Goal: Complete application form: Complete application form

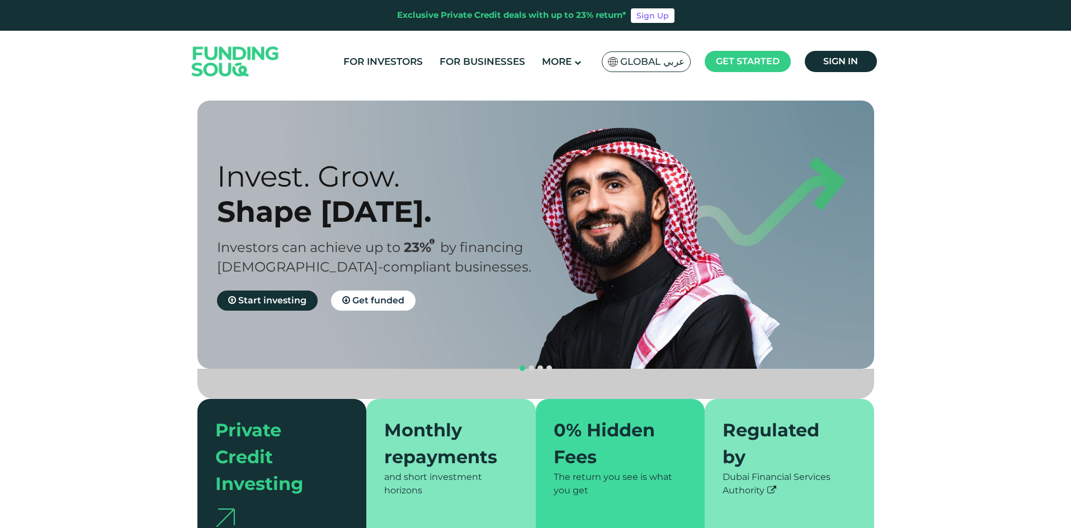
click at [670, 61] on span "Global عربي" at bounding box center [652, 61] width 64 height 13
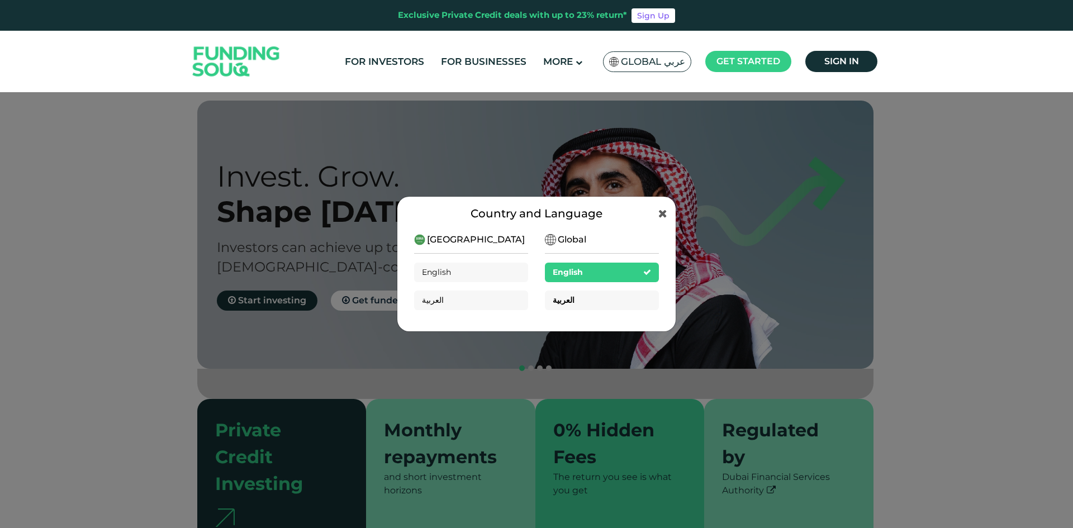
click at [602, 301] on div "العربية" at bounding box center [602, 301] width 114 height 20
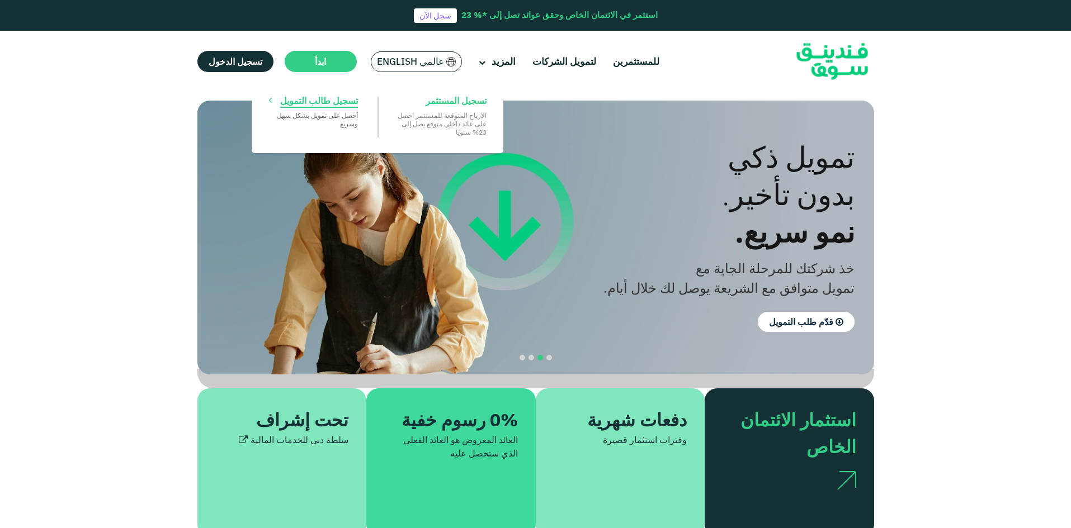
click at [338, 97] on span "تسجيل طالب التمويل" at bounding box center [319, 100] width 78 height 12
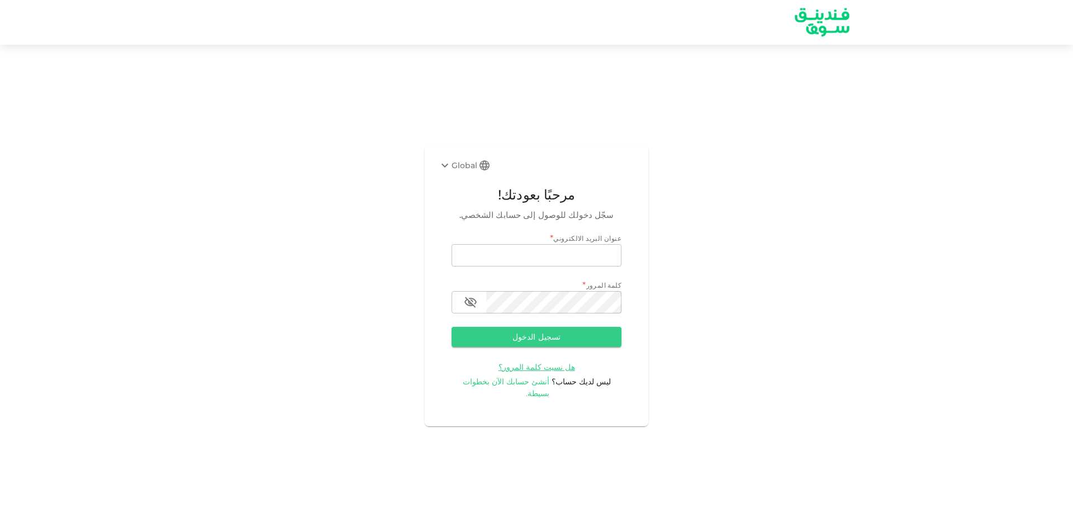
type input "gamil.aj@jovera.ae"
click at [540, 386] on span "أنشئ حسابك الآن بخطوات بسيطة." at bounding box center [506, 388] width 87 height 22
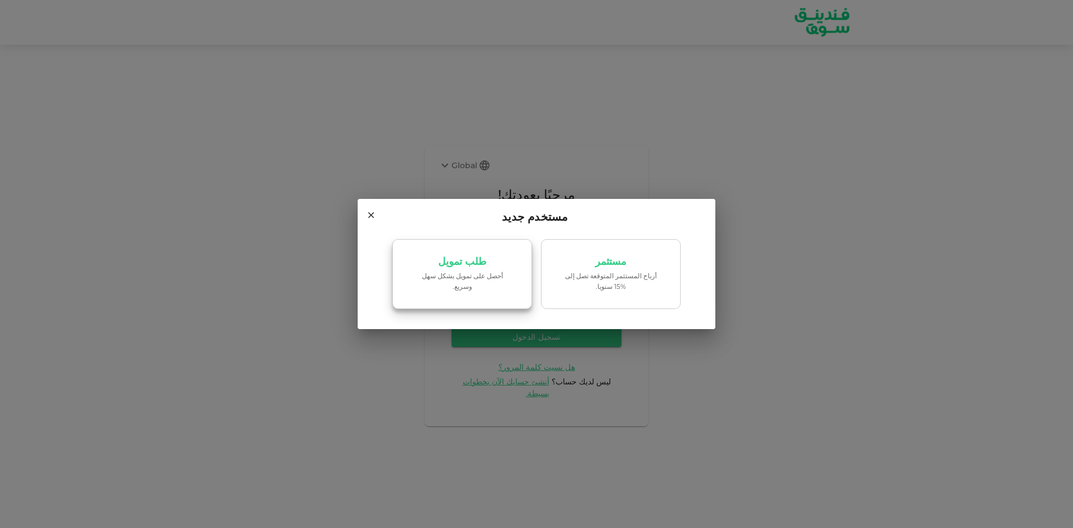
click at [447, 262] on p "طلب تمويل" at bounding box center [462, 262] width 48 height 11
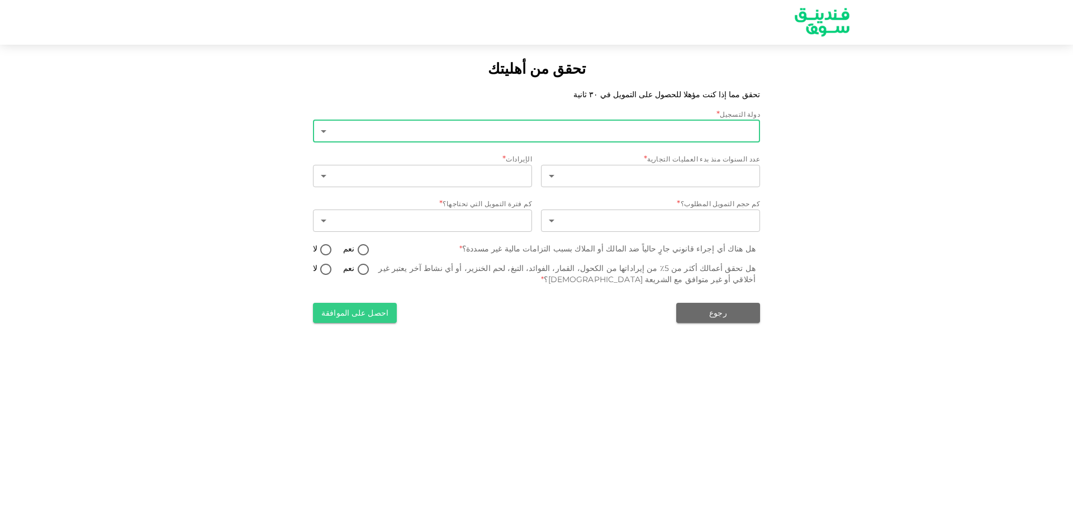
type input "1"
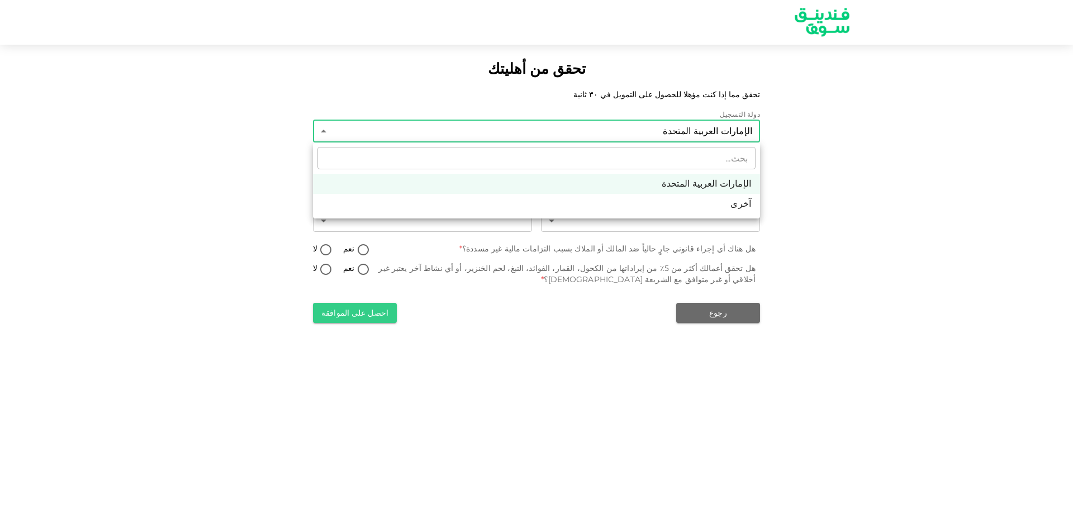
click at [750, 130] on body "تحقق من أهليتك تحقق مما إذا كنت مؤهلا للحصول على التمويل في ٣٠ ثانية دولة التسج…" at bounding box center [536, 264] width 1073 height 528
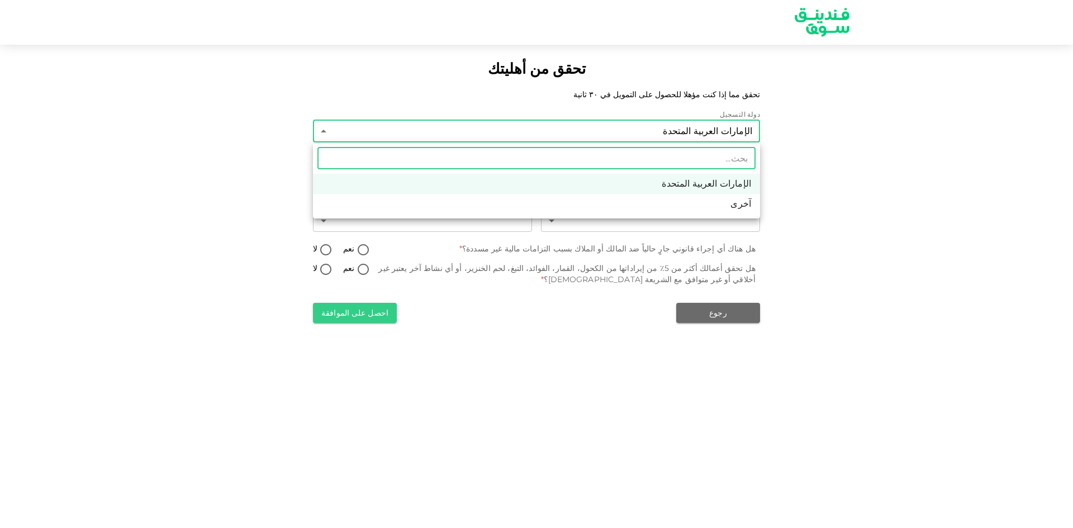
click at [736, 185] on li "الإمارات العربية المتحدة" at bounding box center [536, 184] width 447 height 20
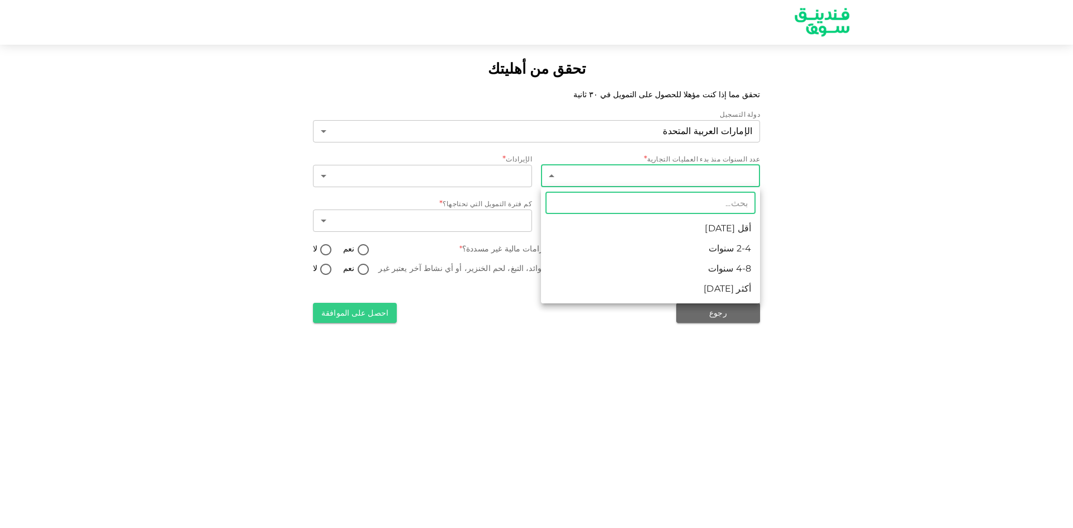
click at [746, 179] on body "تحقق من أهليتك تحقق مما إذا كنت مؤهلا للحصول على التمويل في ٣٠ ثانية دولة التسج…" at bounding box center [536, 264] width 1073 height 528
click at [749, 270] on li "4-8 سنوات" at bounding box center [650, 269] width 219 height 20
type input "3"
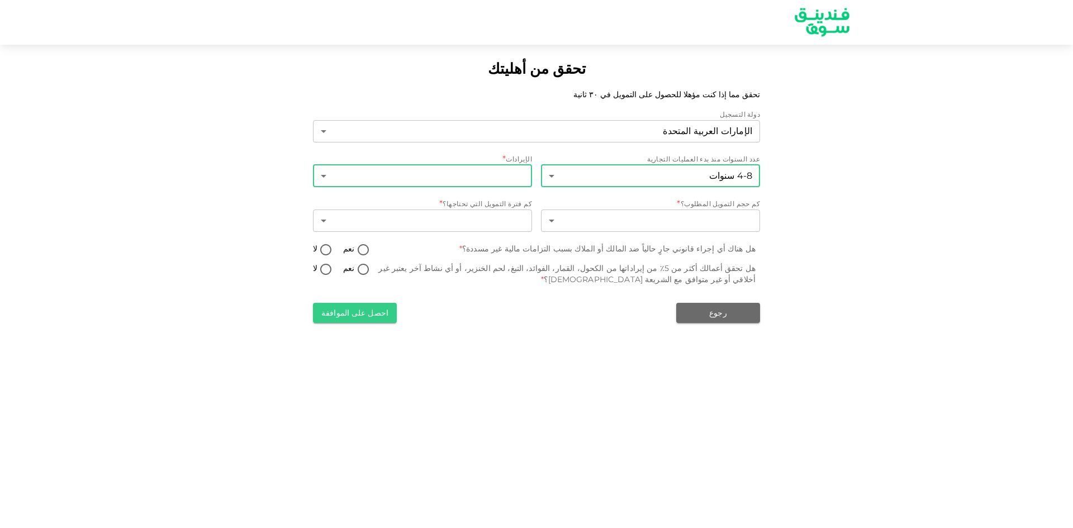
click at [505, 174] on body "تحقق من أهليتك تحقق مما إذا كنت مؤهلا للحصول على التمويل في ٣٠ ثانية دولة التسج…" at bounding box center [536, 264] width 1073 height 528
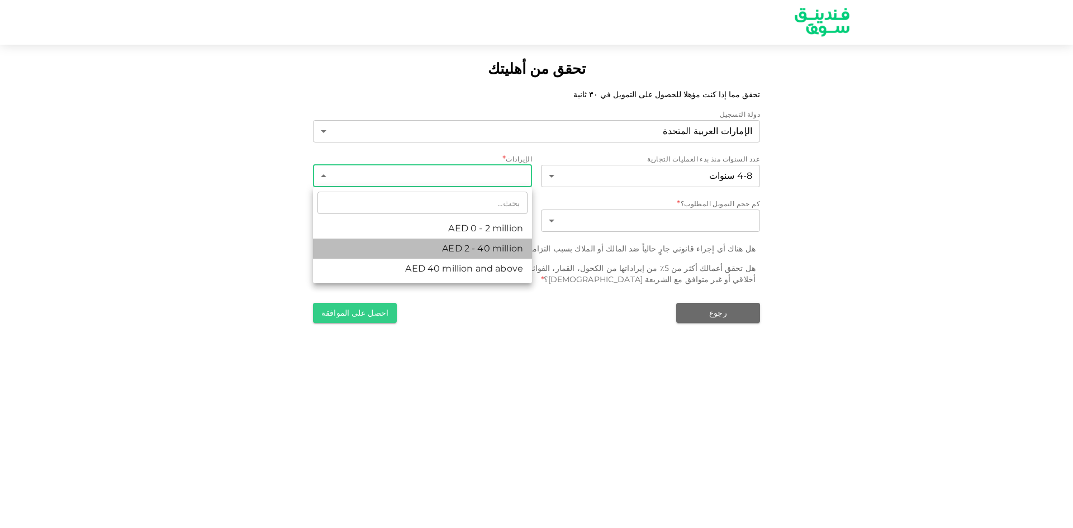
click at [498, 246] on li "AED 2 - 40 million" at bounding box center [422, 249] width 219 height 20
type input "2"
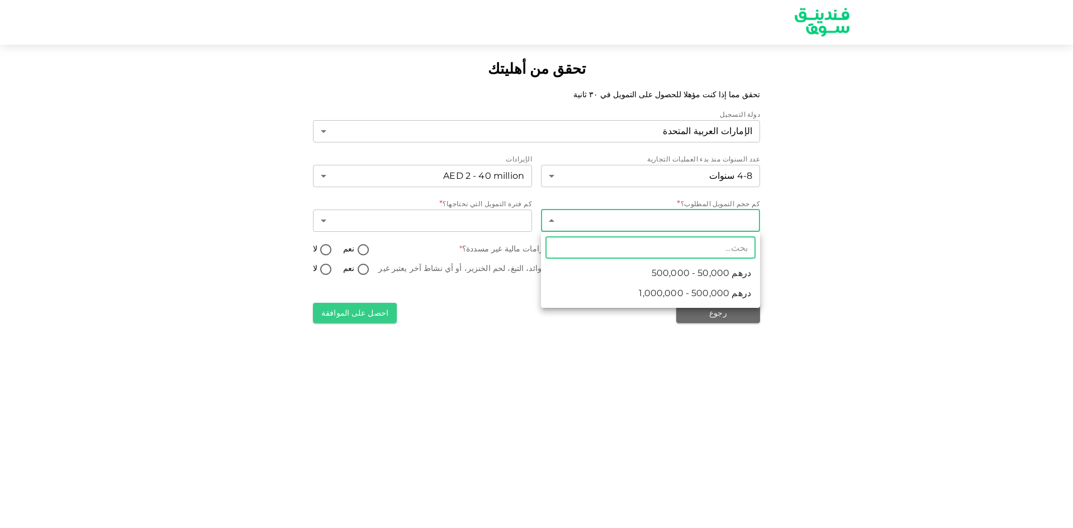
click at [745, 219] on body "تحقق من أهليتك تحقق مما إذا كنت مؤهلا للحصول على التمويل في ٣٠ ثانية دولة التسج…" at bounding box center [536, 264] width 1073 height 528
click at [725, 292] on span "درهم 500,000 - 1,000,000" at bounding box center [695, 293] width 112 height 13
type input "2"
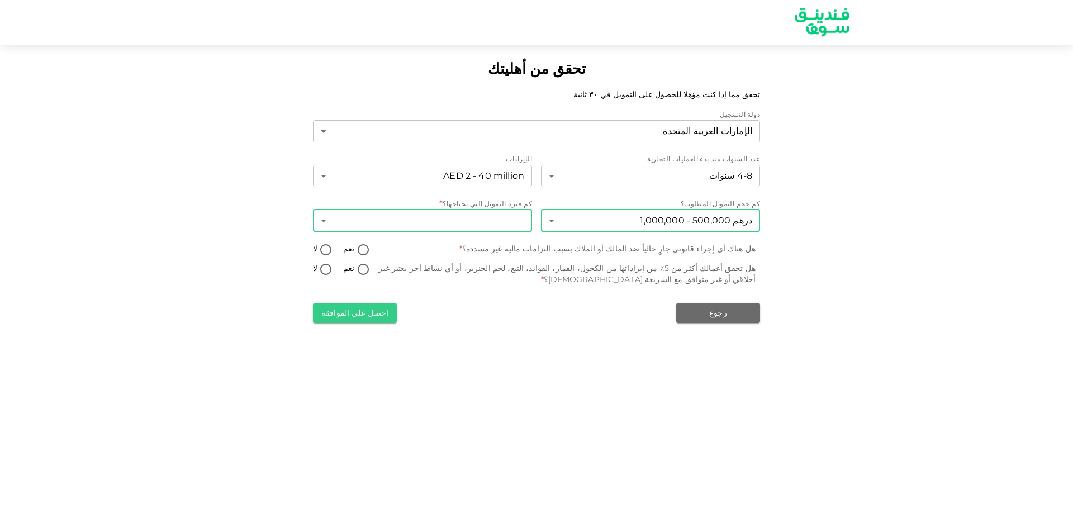
click at [463, 214] on body "تحقق من أهليتك تحقق مما إذا كنت مؤهلا للحصول على التمويل في ٣٠ ثانية دولة التسج…" at bounding box center [536, 264] width 1073 height 528
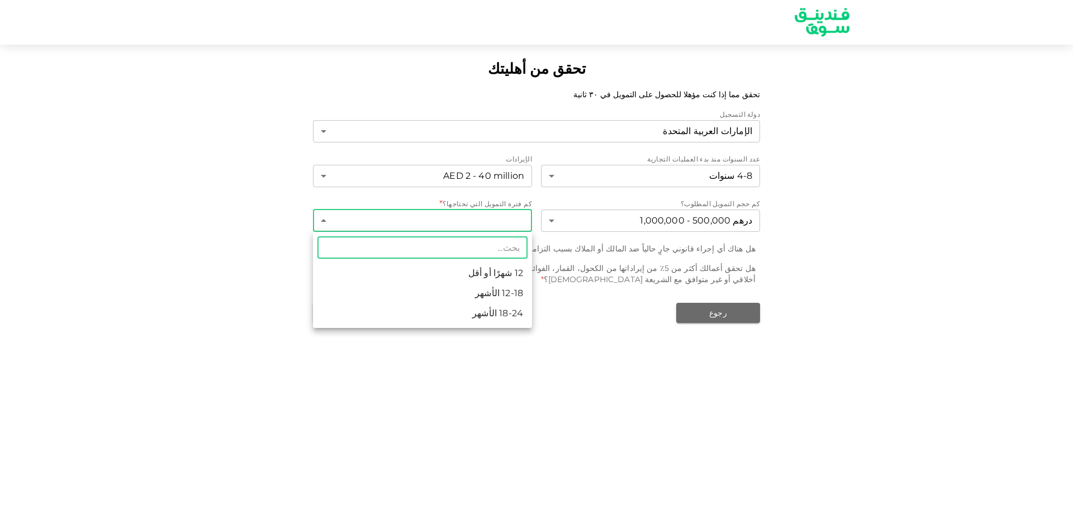
click at [513, 315] on li "18-24 الأشهر" at bounding box center [422, 314] width 219 height 20
type input "3"
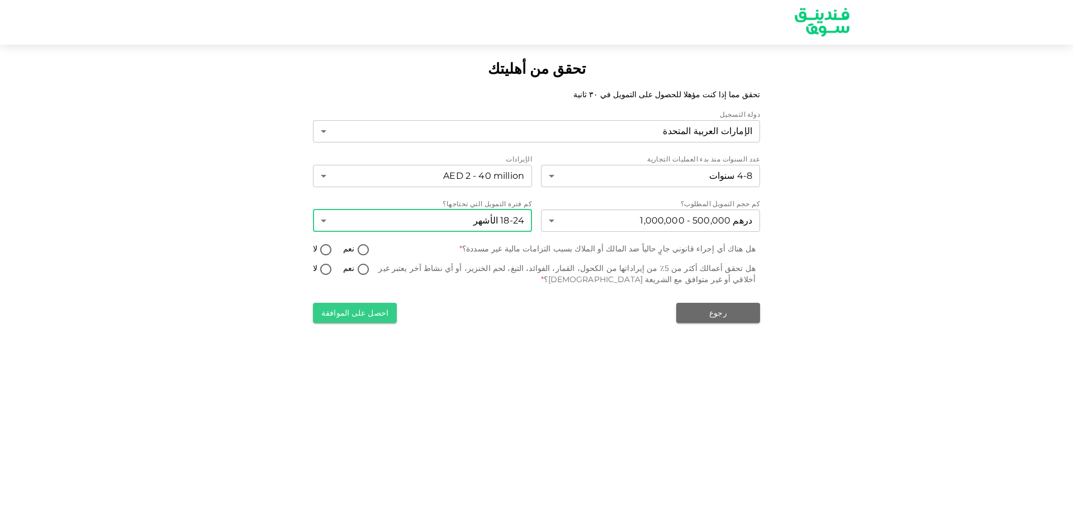
click at [323, 246] on input "لا" at bounding box center [326, 250] width 17 height 15
radio input "true"
click at [326, 272] on input "لا" at bounding box center [326, 270] width 17 height 15
radio input "true"
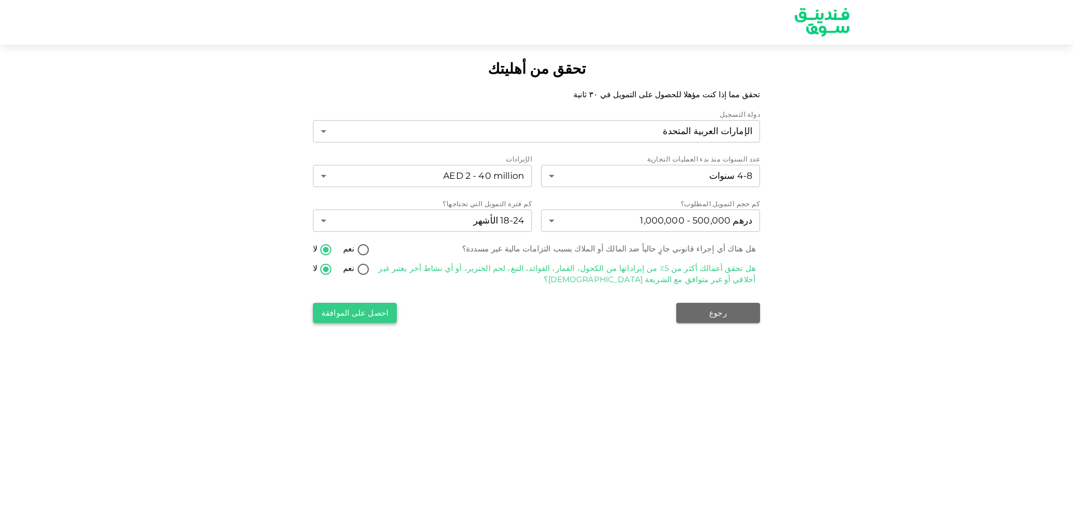
click at [380, 314] on button "احصل على الموافقة" at bounding box center [355, 313] width 84 height 20
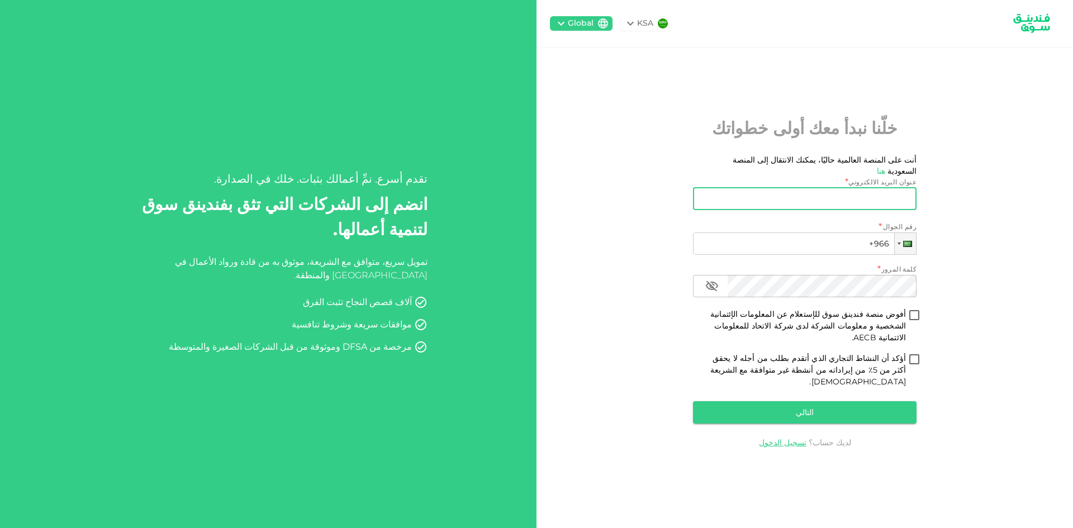
click at [903, 207] on input "عنوان البريد الالكتروني" at bounding box center [811, 199] width 211 height 22
type input "GAMILFAWZY16@GMAIL.COM"
click at [1000, 197] on div "KSA Global خلّنا نبدأ معك أولى خطواتك أنت على المنصة العالمية حاليًا، يمكنك الا…" at bounding box center [805, 264] width 537 height 528
drag, startPoint x: 769, startPoint y: 201, endPoint x: 940, endPoint y: 201, distance: 171.1
click at [940, 201] on div "KSA Global خلّنا نبدأ معك أولى خطواتك أنت على المنصة العالمية حاليًا، يمكنك الا…" at bounding box center [805, 264] width 537 height 528
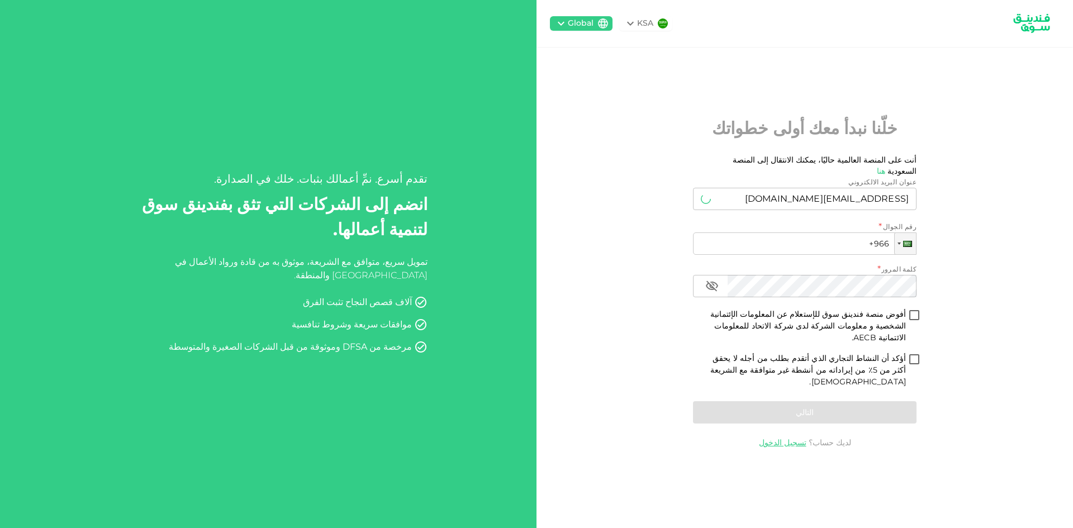
click at [951, 198] on div "KSA Global خلّنا نبدأ معك أولى خطواتك أنت على المنصة العالمية حاليًا، يمكنك الا…" at bounding box center [805, 264] width 537 height 528
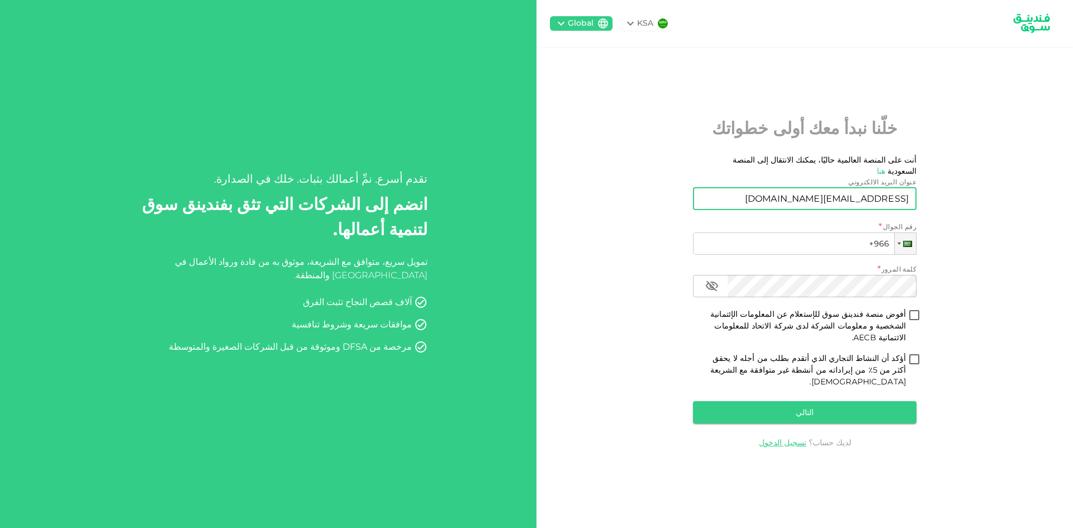
drag, startPoint x: 774, startPoint y: 197, endPoint x: 916, endPoint y: 197, distance: 142.0
click at [916, 197] on input "GAMILFAWZY16@GMAIL.COM" at bounding box center [811, 199] width 211 height 22
click at [899, 245] on div at bounding box center [898, 244] width 3 height 2
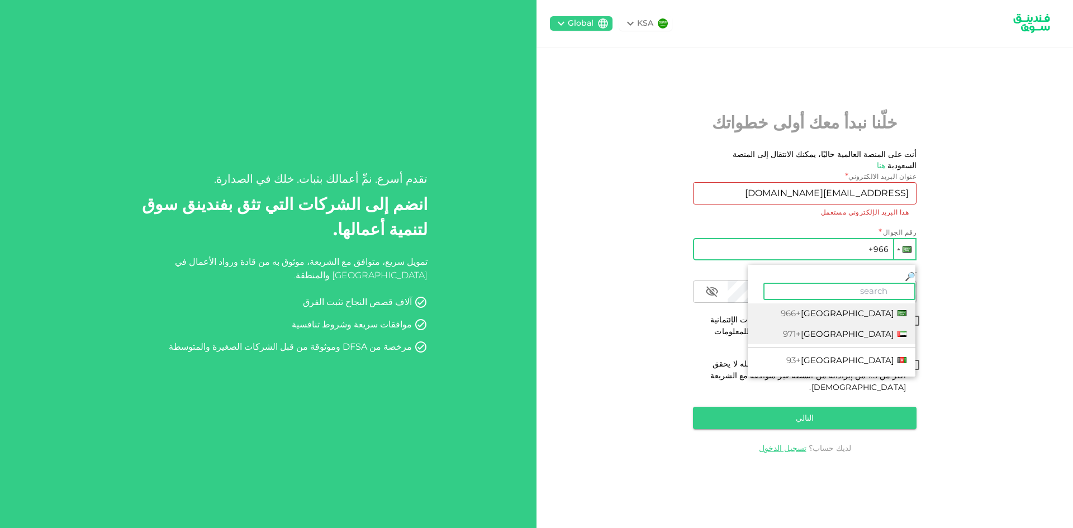
click at [883, 324] on li "[GEOGRAPHIC_DATA] +971" at bounding box center [832, 334] width 168 height 21
type input "+971"
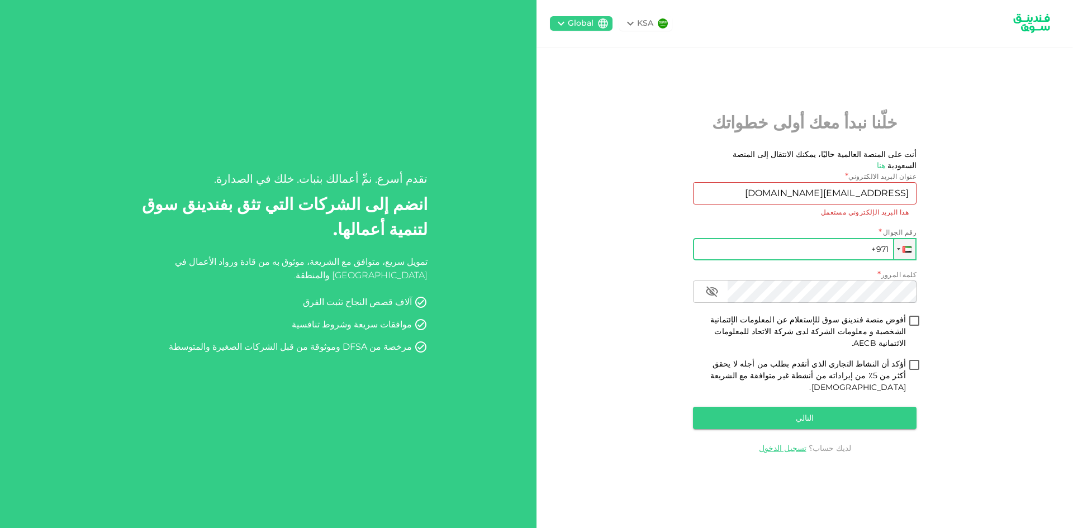
click at [954, 219] on div "KSA Global خلّنا نبدأ معك أولى خطواتك أنت على المنصة العالمية حاليًا، يمكنك الا…" at bounding box center [805, 264] width 537 height 528
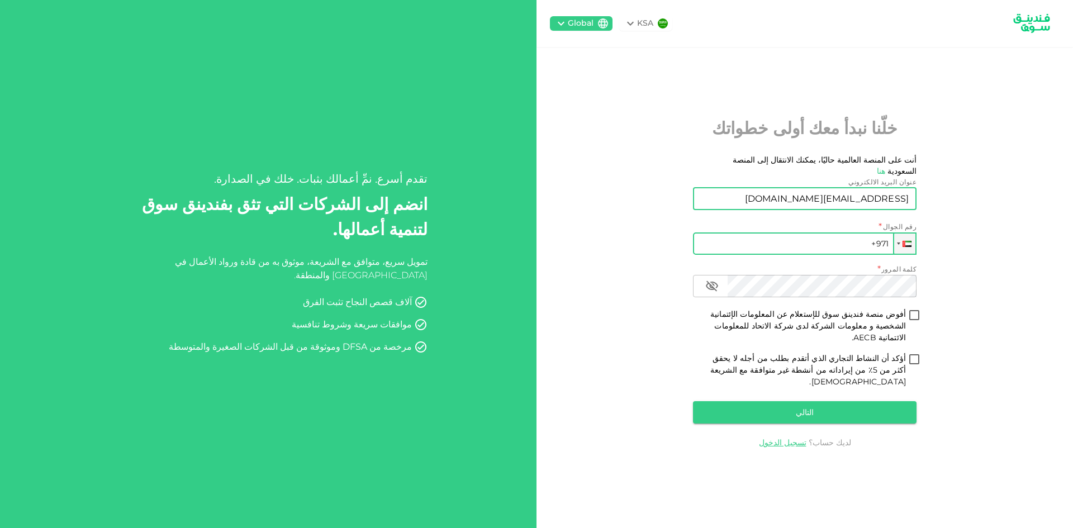
drag, startPoint x: 744, startPoint y: 200, endPoint x: 1022, endPoint y: 201, distance: 278.4
click at [1022, 201] on div "KSA Global خلّنا نبدأ معك أولى خطواتك أنت على المنصة العالمية حاليًا، يمكنك الا…" at bounding box center [805, 264] width 537 height 528
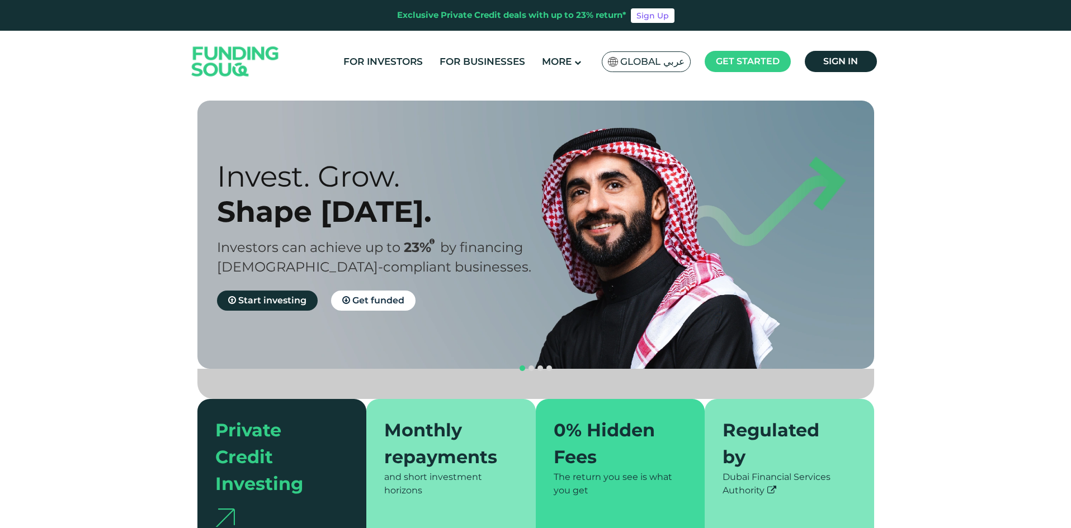
click at [668, 62] on span "Global عربي" at bounding box center [652, 61] width 64 height 13
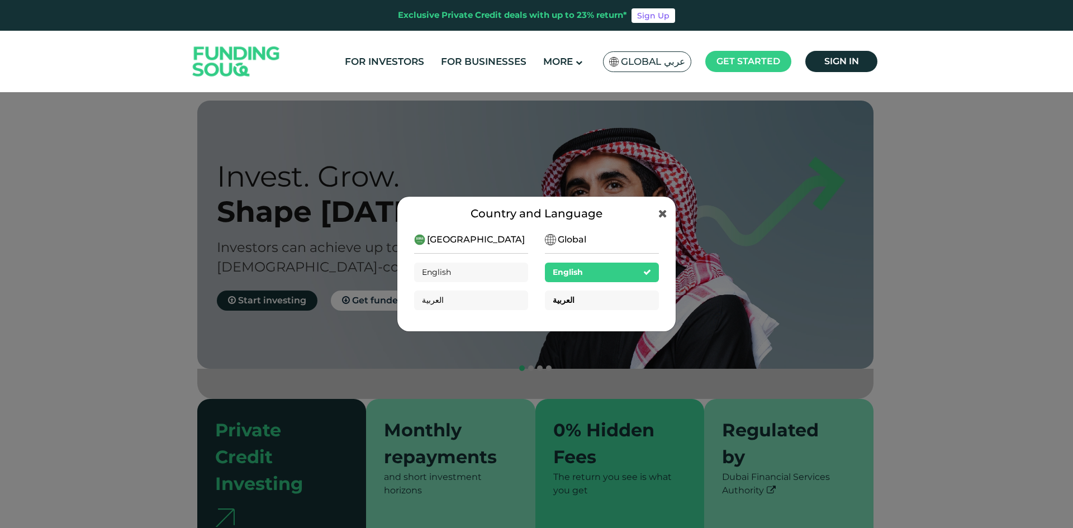
click at [590, 299] on div "العربية" at bounding box center [602, 301] width 114 height 20
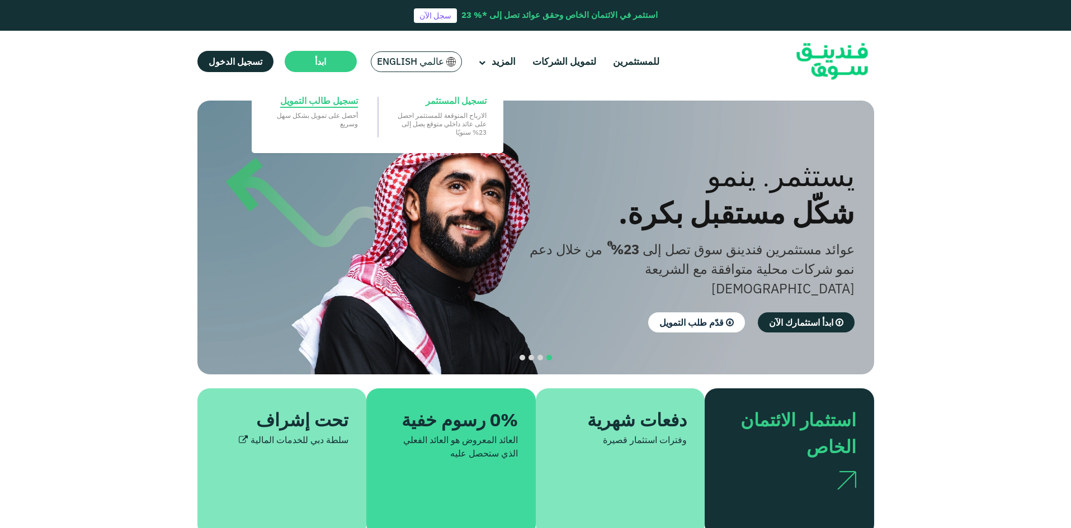
drag, startPoint x: 335, startPoint y: 106, endPoint x: 373, endPoint y: 153, distance: 60.0
click at [335, 107] on span "تسجيل طالب التمويل" at bounding box center [319, 100] width 78 height 12
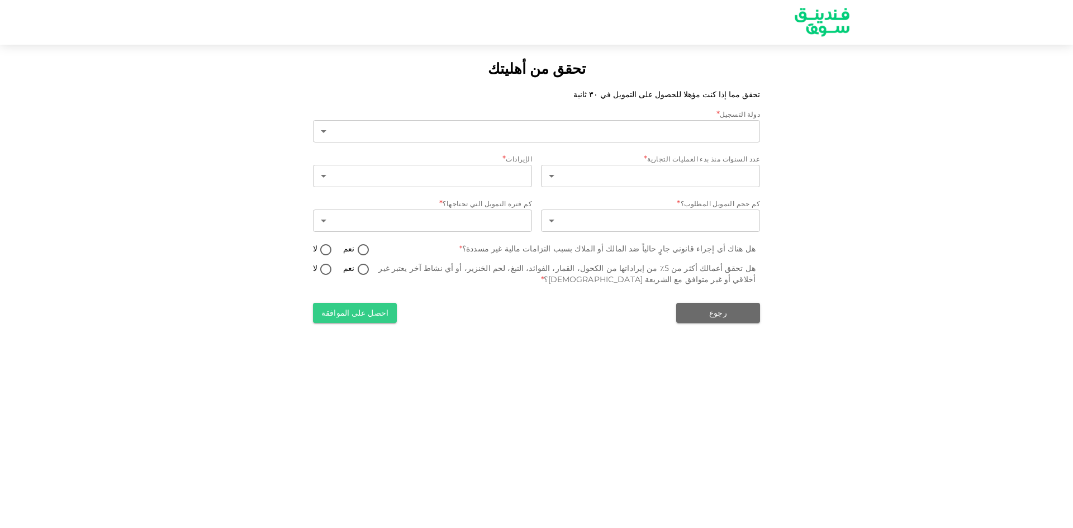
type input "1"
click at [742, 173] on body "تحقق من أهليتك تحقق مما إذا كنت مؤهلا للحصول على التمويل في ٣٠ ثانية دولة التسج…" at bounding box center [536, 264] width 1073 height 528
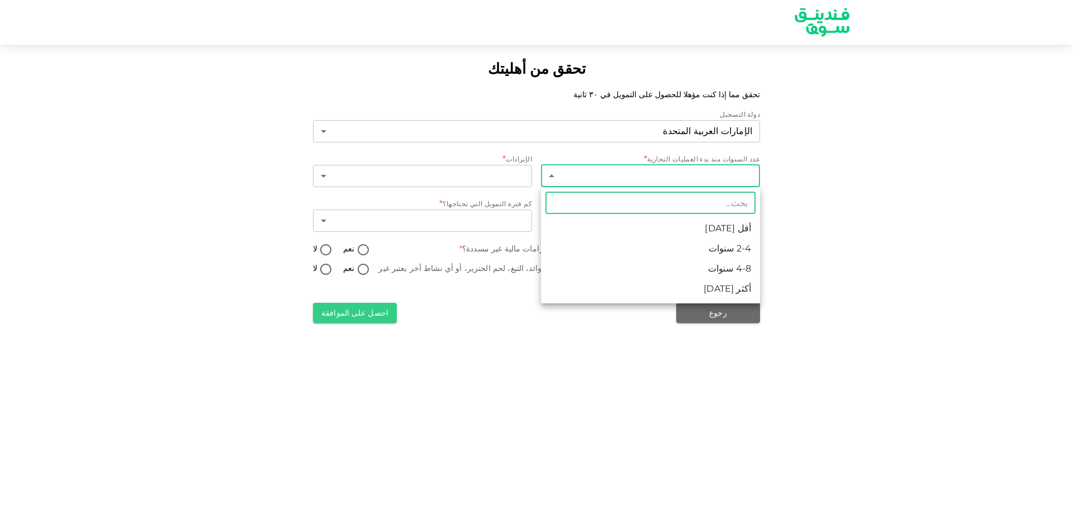
click at [749, 268] on li "4-8 سنوات" at bounding box center [650, 269] width 219 height 20
type input "3"
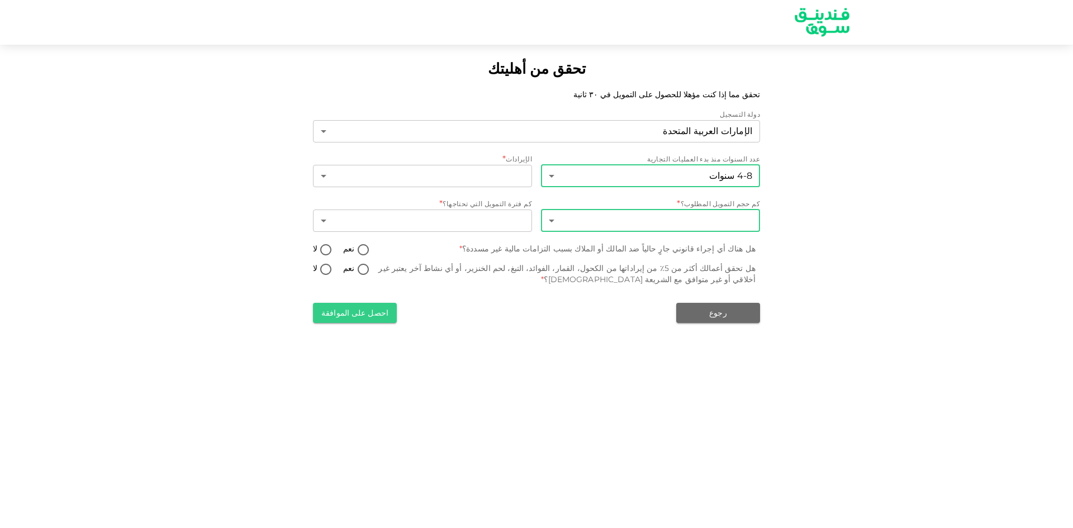
click at [744, 222] on body "تحقق من أهليتك تحقق مما إذا كنت مؤهلا للحصول على التمويل في ٣٠ ثانية دولة التسج…" at bounding box center [536, 264] width 1073 height 528
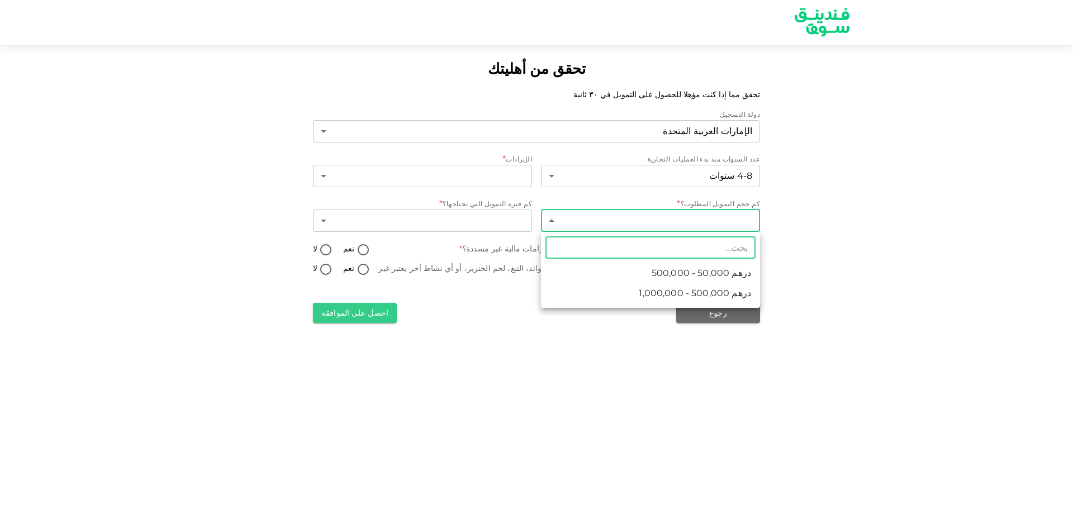
click at [717, 295] on span "درهم 500,000 - 1,000,000" at bounding box center [695, 293] width 112 height 13
type input "2"
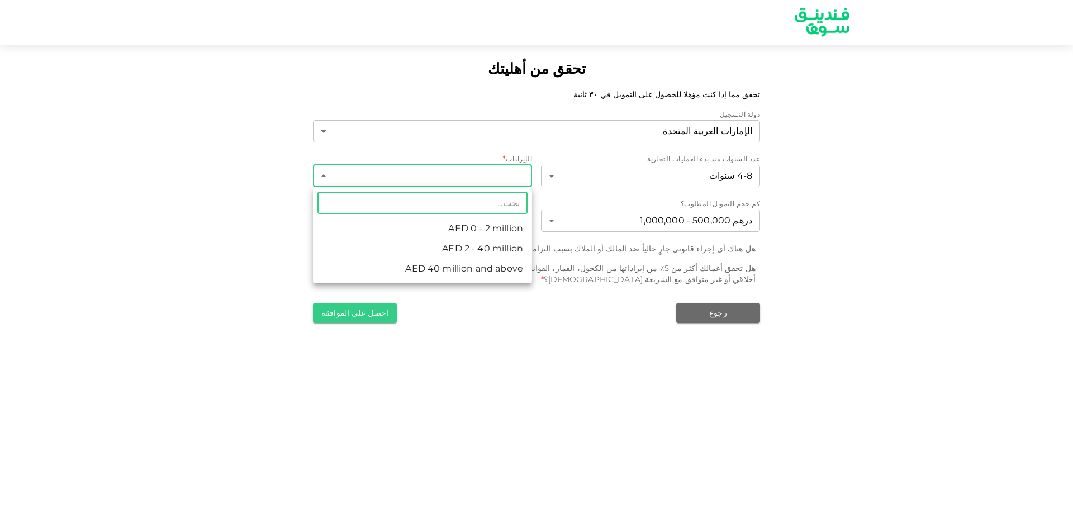
click at [488, 173] on body "تحقق من أهليتك تحقق مما إذا كنت مؤهلا للحصول على التمويل في ٣٠ ثانية دولة التسج…" at bounding box center [536, 264] width 1073 height 528
click at [502, 248] on li "AED 2 - 40 million" at bounding box center [422, 249] width 219 height 20
type input "2"
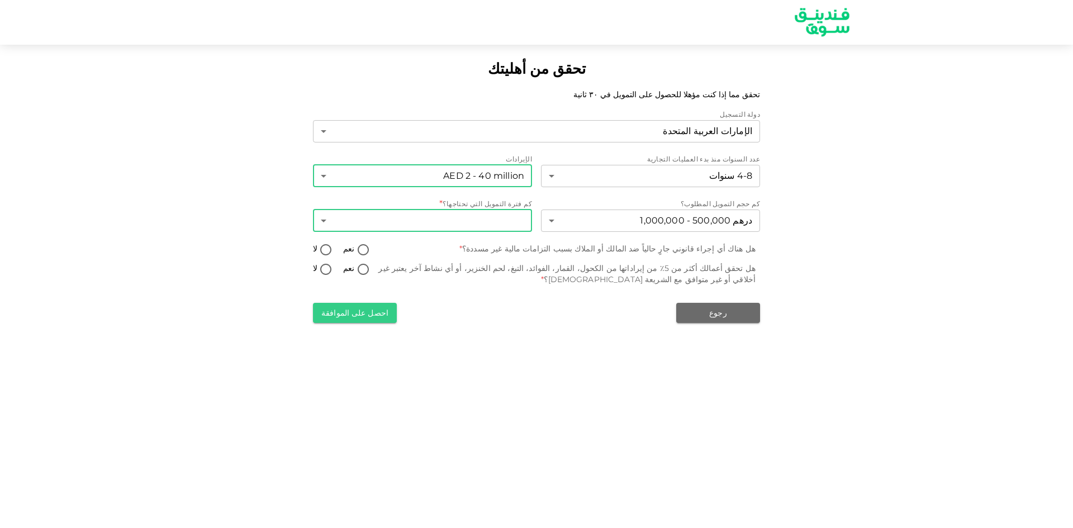
click at [491, 219] on body "تحقق من أهليتك تحقق مما إذا كنت مؤهلا للحصول على التمويل في ٣٠ ثانية دولة التسج…" at bounding box center [536, 264] width 1073 height 528
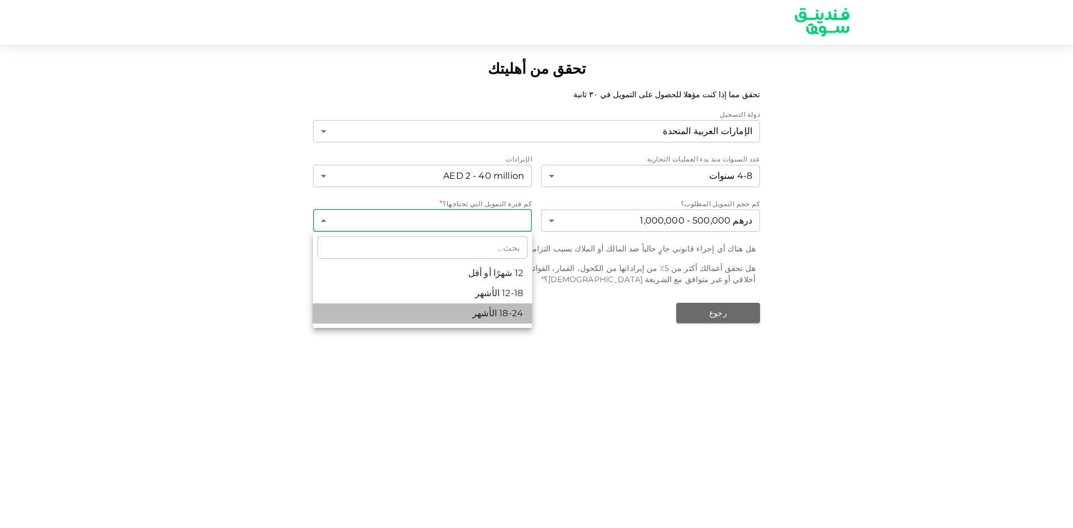
click at [516, 314] on li "18-24 الأشهر" at bounding box center [422, 314] width 219 height 20
type input "3"
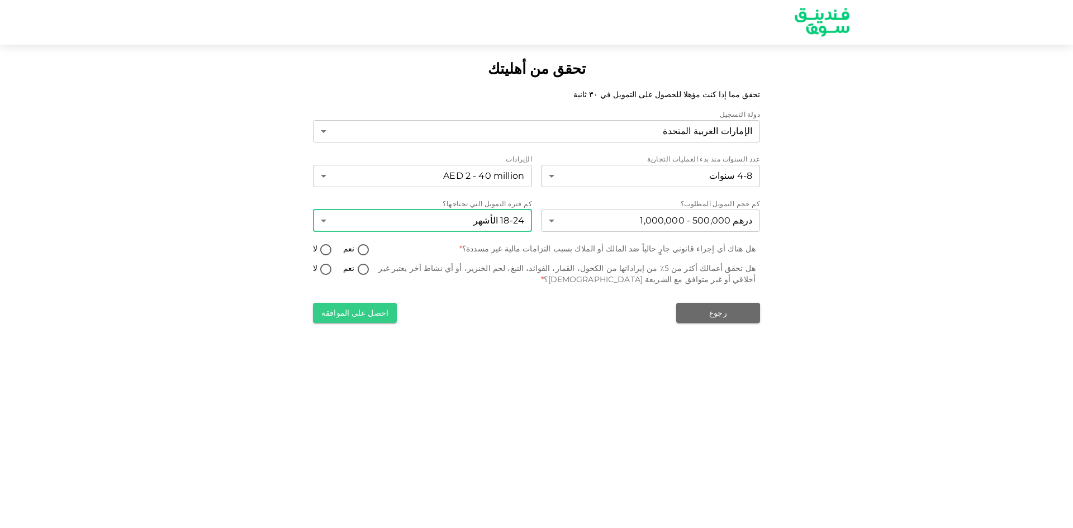
click at [329, 249] on input "لا" at bounding box center [326, 250] width 17 height 15
radio input "true"
click at [325, 267] on input "لا" at bounding box center [326, 270] width 17 height 15
radio input "true"
click at [333, 315] on button "احصل على الموافقة" at bounding box center [355, 313] width 84 height 20
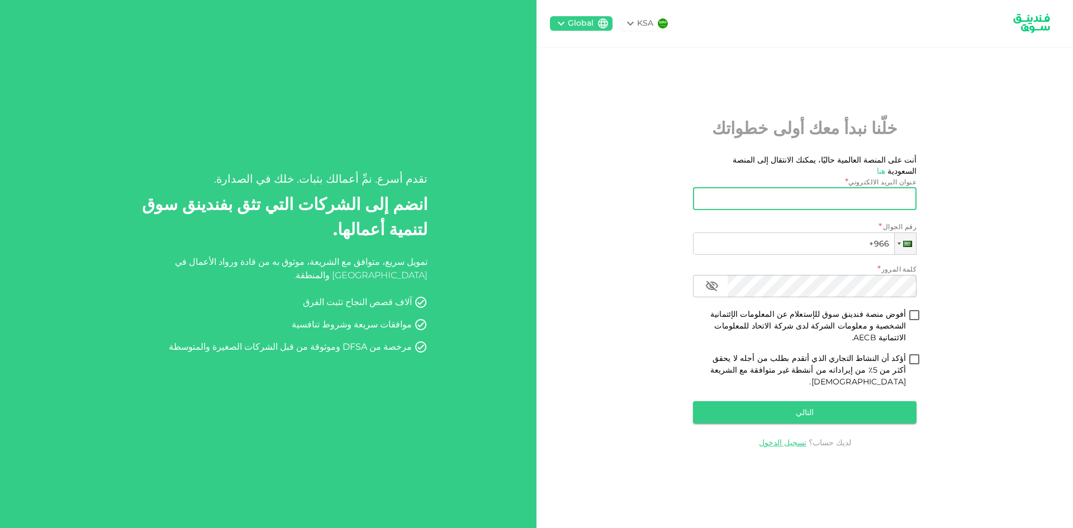
click at [865, 201] on input "عنوان البريد الالكتروني" at bounding box center [811, 199] width 211 height 22
type input "[EMAIL_ADDRESS][DOMAIN_NAME]"
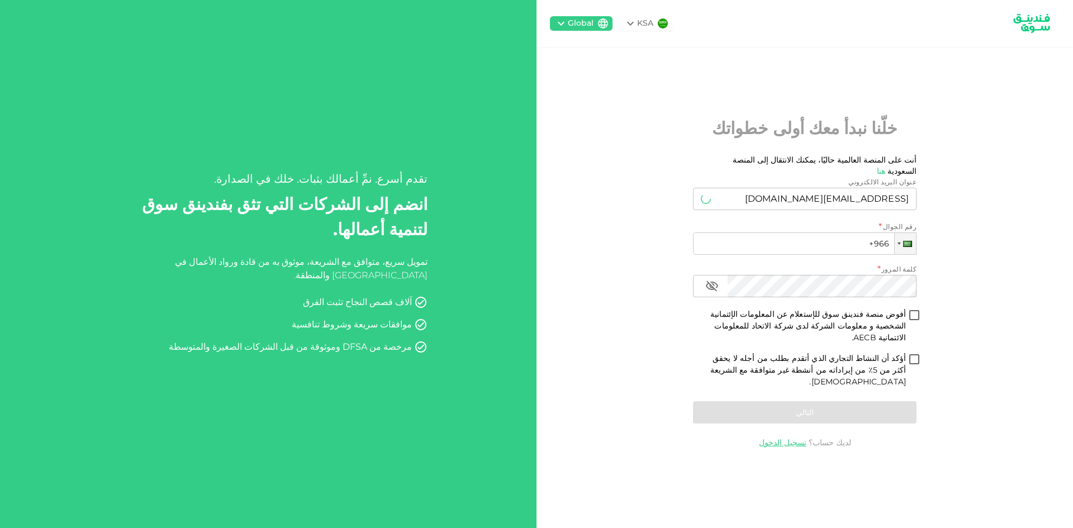
click at [1017, 248] on div "KSA Global خلّنا نبدأ معك أولى خطواتك أنت على المنصة العالمية حاليًا، يمكنك الا…" at bounding box center [805, 264] width 537 height 528
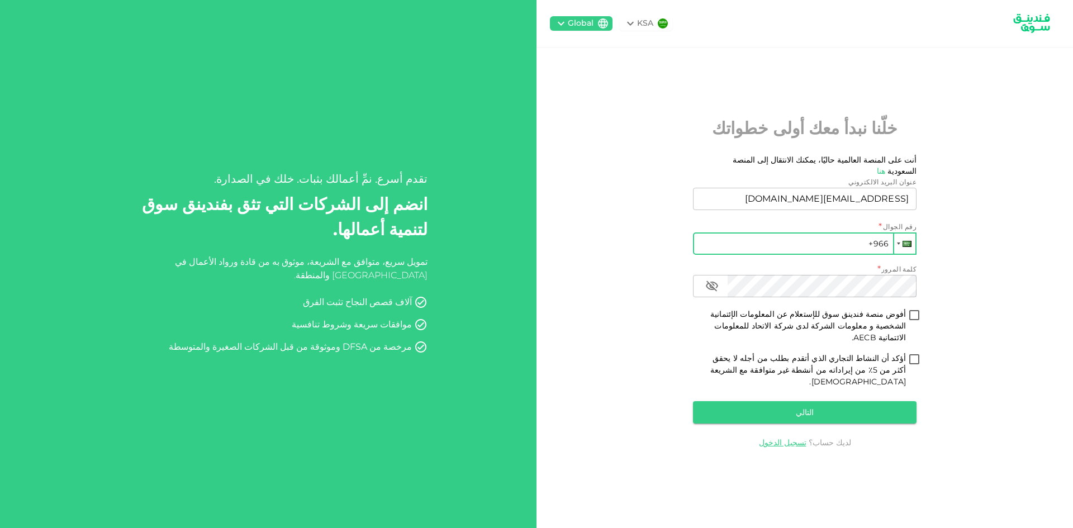
click at [911, 254] on div at bounding box center [904, 244] width 21 height 20
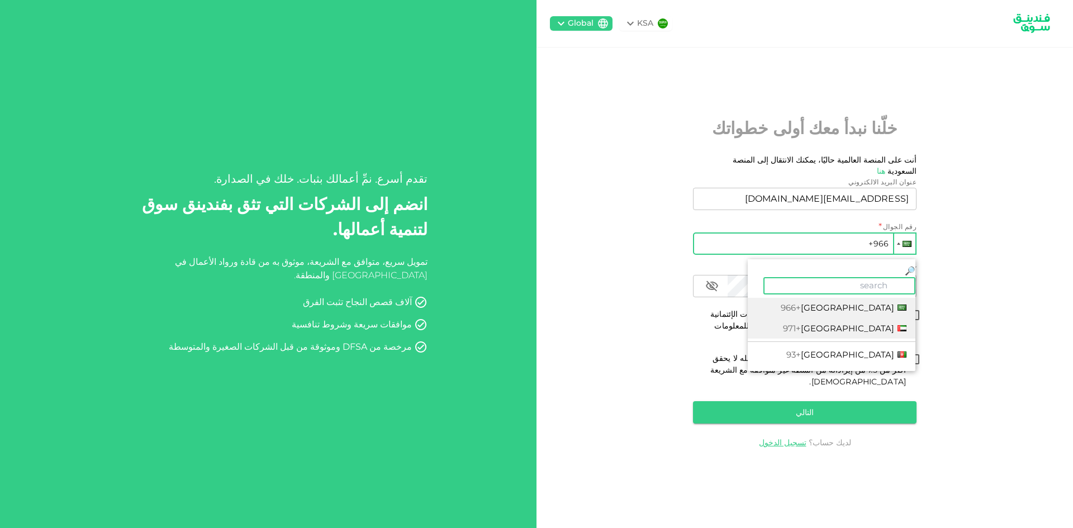
click at [873, 323] on span "[GEOGRAPHIC_DATA]" at bounding box center [847, 328] width 93 height 11
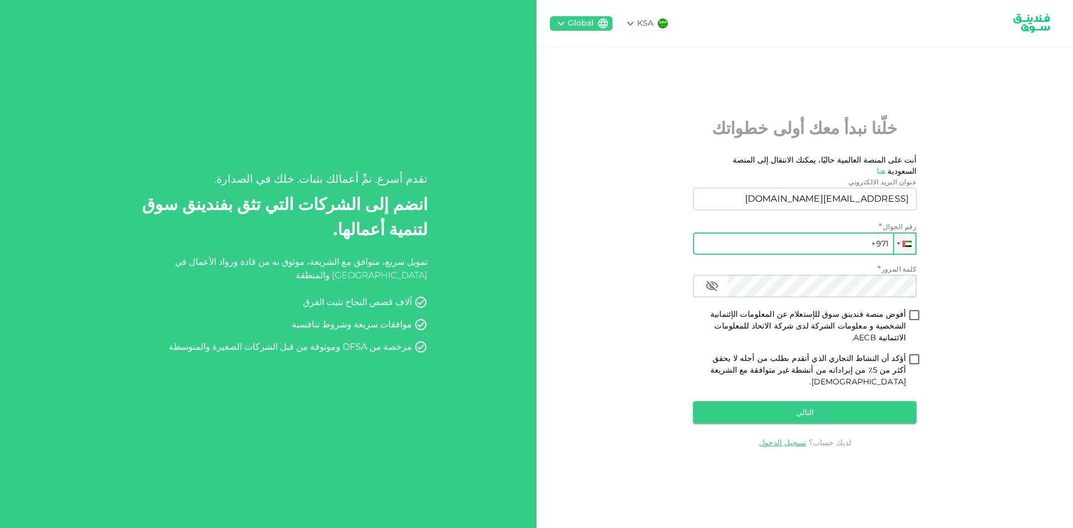
click at [873, 254] on input "+971" at bounding box center [805, 244] width 224 height 22
type input "[PHONE_NUMBER]"
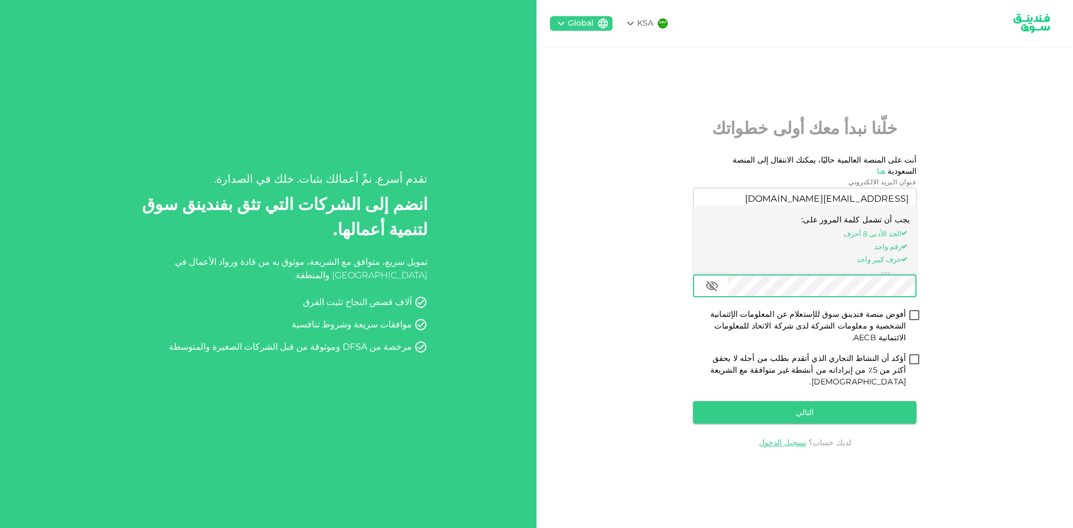
click at [967, 293] on div "KSA Global خلّنا نبدأ معك أولى خطواتك أنت على المنصة العالمية حاليًا، يمكنك الا…" at bounding box center [805, 264] width 537 height 528
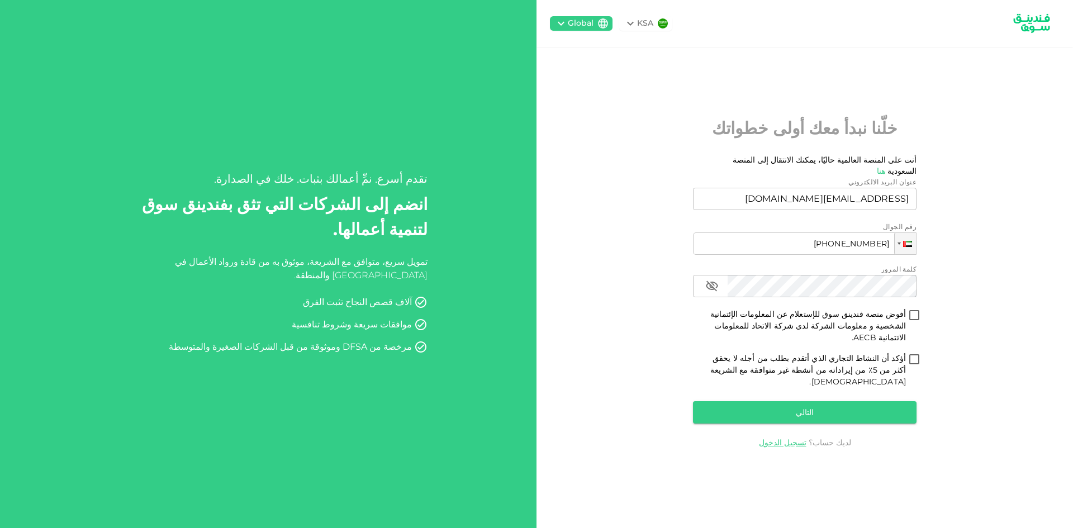
click at [912, 322] on input "أفوض منصة فندينق سوق للإستعلام عن المعلومات الإئتمانية الشخصية و معلومات الشركة…" at bounding box center [914, 316] width 17 height 15
checkbox input "true"
click at [908, 359] on input "أؤكد أن النشاط التجاري الذي أتقدم بطلب من أجله لا يحقق أكثر من 5٪ من إيراداته م…" at bounding box center [914, 360] width 17 height 15
checkbox input "true"
click at [869, 401] on button "التالي" at bounding box center [805, 412] width 224 height 22
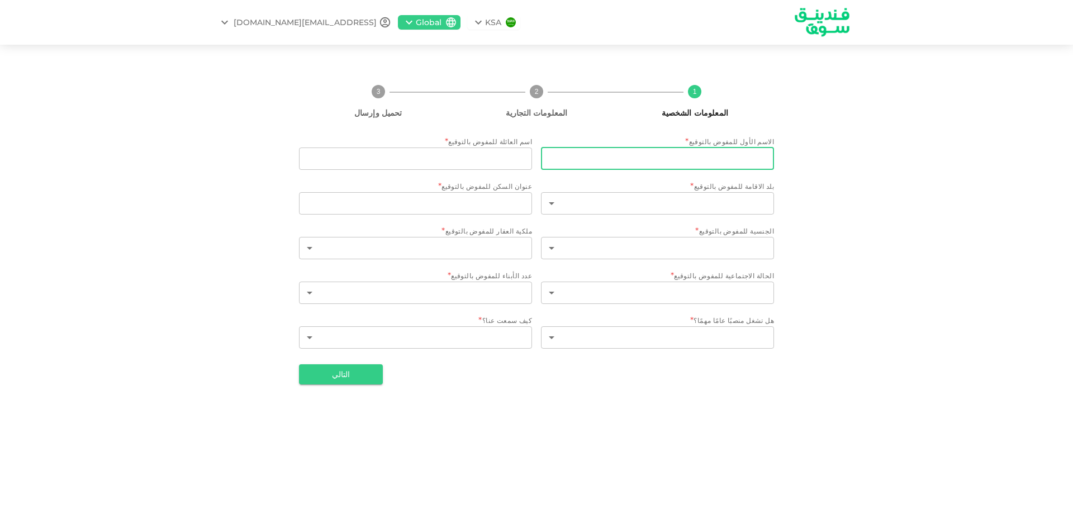
click at [756, 160] on input "الاسم الأول للمفوض بالتوقيع" at bounding box center [657, 159] width 233 height 22
type input "MAHROUS"
click at [496, 158] on input "اسم العائلة للمفوض بالتوقيع" at bounding box center [415, 159] width 233 height 22
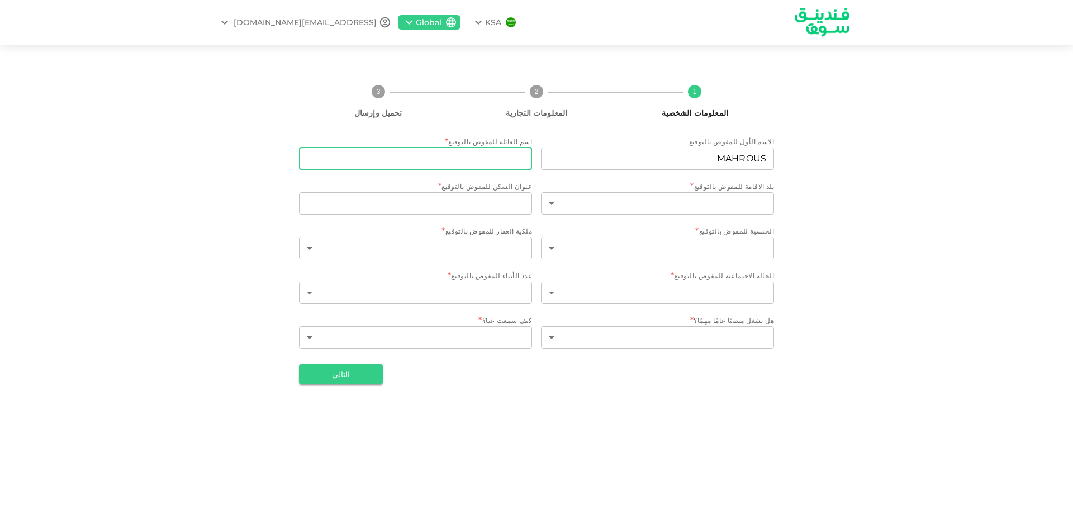
type input "MOUAFAK"
click at [722, 196] on body "KSA Global [EMAIL_ADDRESS][DOMAIN_NAME] 1 المعلومات الشخصية 2 المعلومات التجاري…" at bounding box center [536, 264] width 1073 height 528
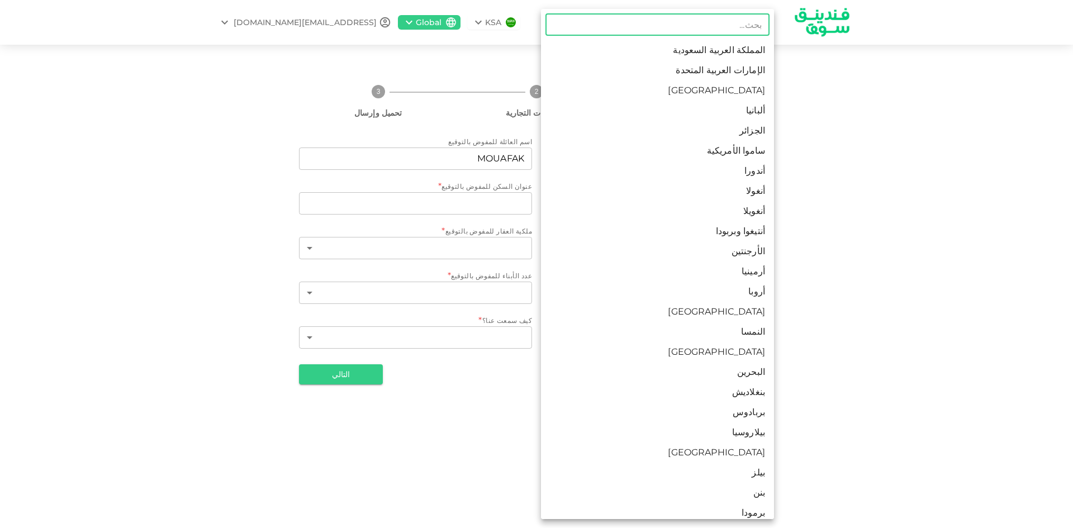
type input "S"
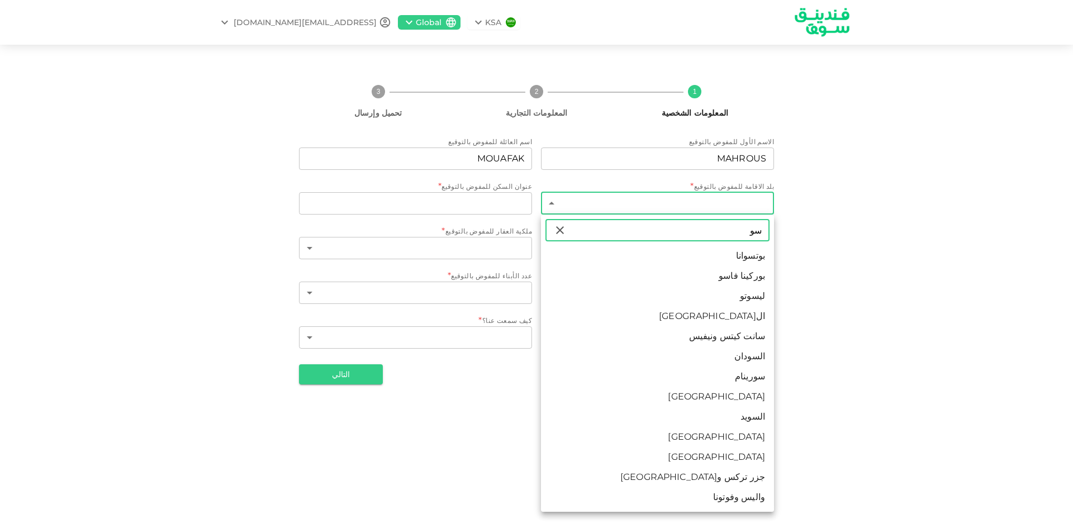
type input "سو"
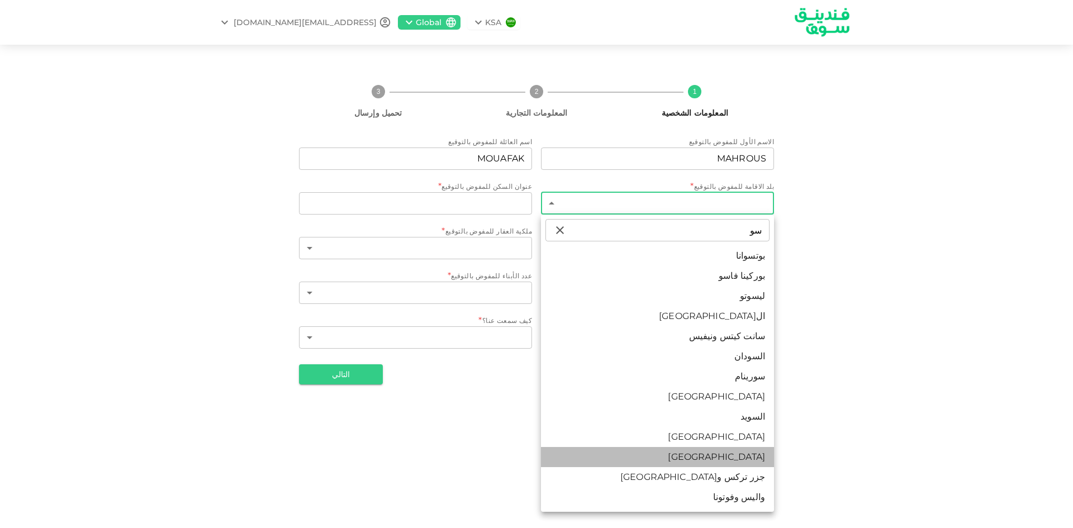
click at [763, 458] on li "[GEOGRAPHIC_DATA]" at bounding box center [657, 457] width 233 height 20
type input "190"
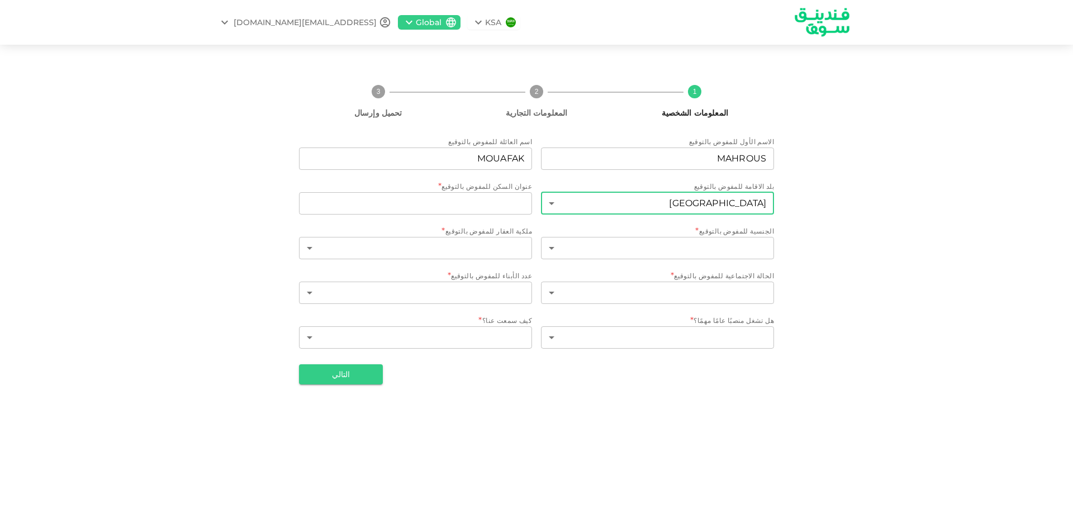
click at [746, 205] on body "KSA Global [EMAIL_ADDRESS][DOMAIN_NAME] 1 المعلومات الشخصية 2 المعلومات التجاري…" at bounding box center [536, 264] width 1073 height 528
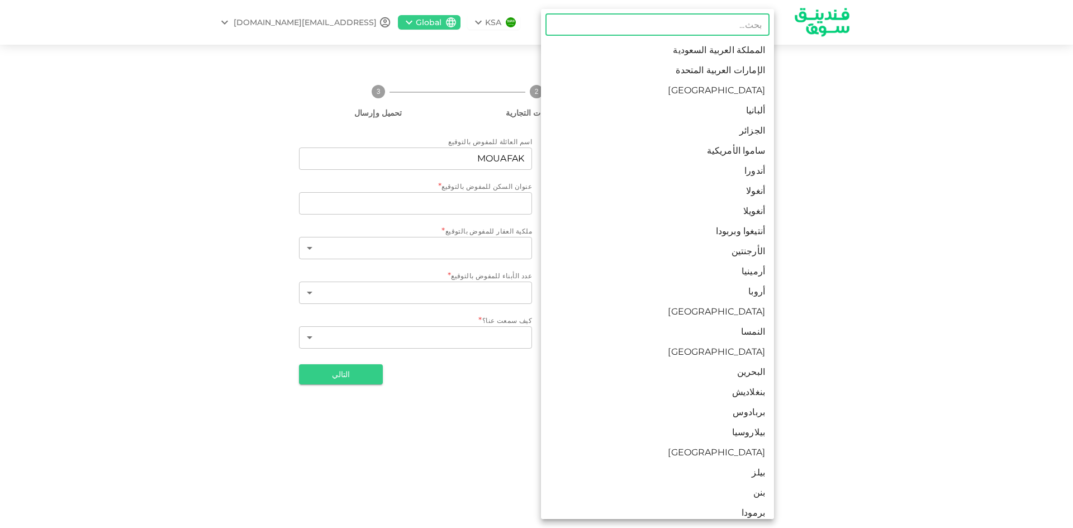
click at [757, 73] on li "الإمارات العربية المتحدة" at bounding box center [657, 70] width 233 height 20
type input "2"
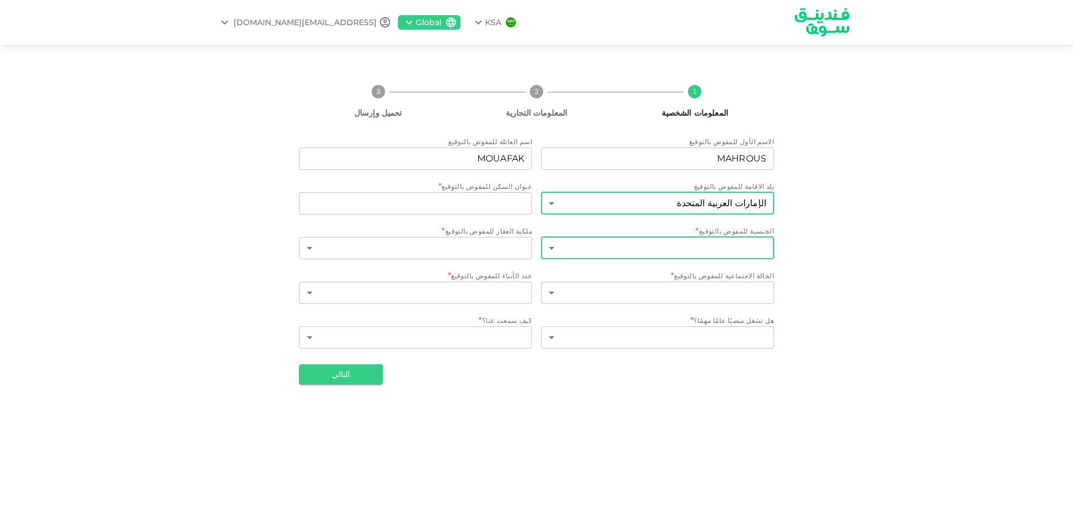
click at [731, 247] on body "KSA Global [EMAIL_ADDRESS][DOMAIN_NAME] 1 المعلومات الشخصية 2 المعلومات التجاري…" at bounding box center [536, 264] width 1073 height 528
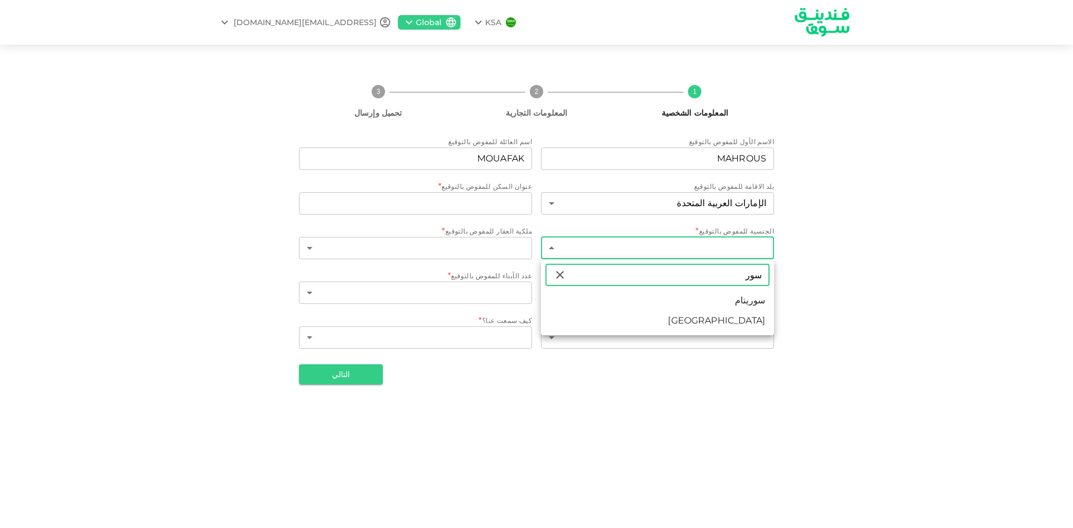
type input "سور"
click at [759, 321] on li "[GEOGRAPHIC_DATA]" at bounding box center [657, 321] width 233 height 20
type input "190"
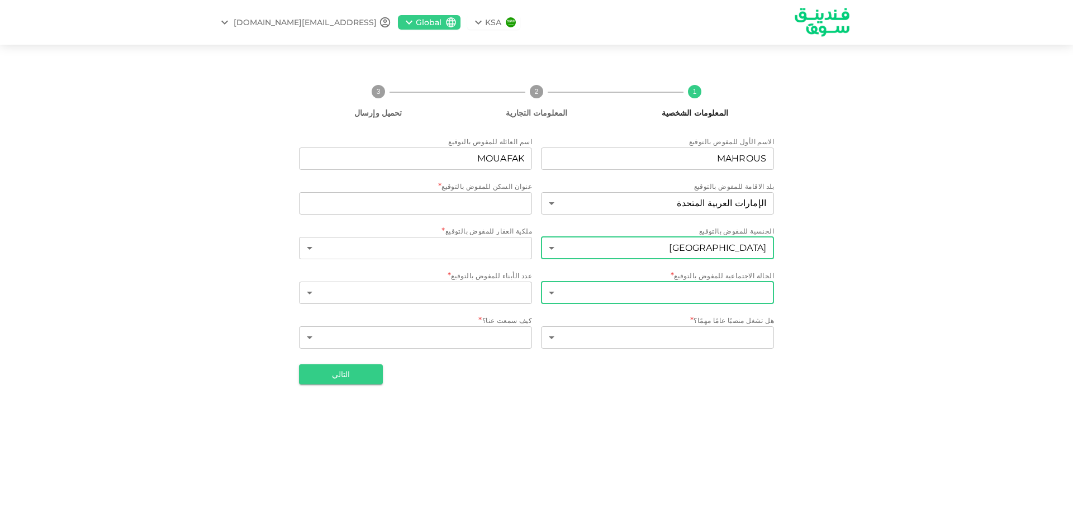
click at [751, 290] on body "KSA Global [EMAIL_ADDRESS][DOMAIN_NAME] 1 المعلومات الشخصية 2 المعلومات التجاري…" at bounding box center [536, 264] width 1073 height 528
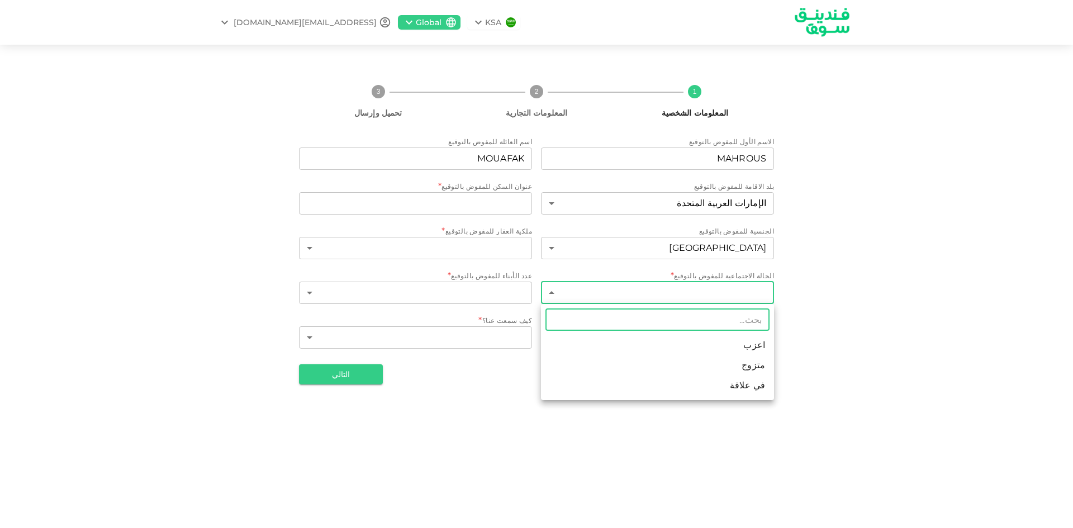
click at [764, 362] on li "متزوج" at bounding box center [657, 366] width 233 height 20
type input "2"
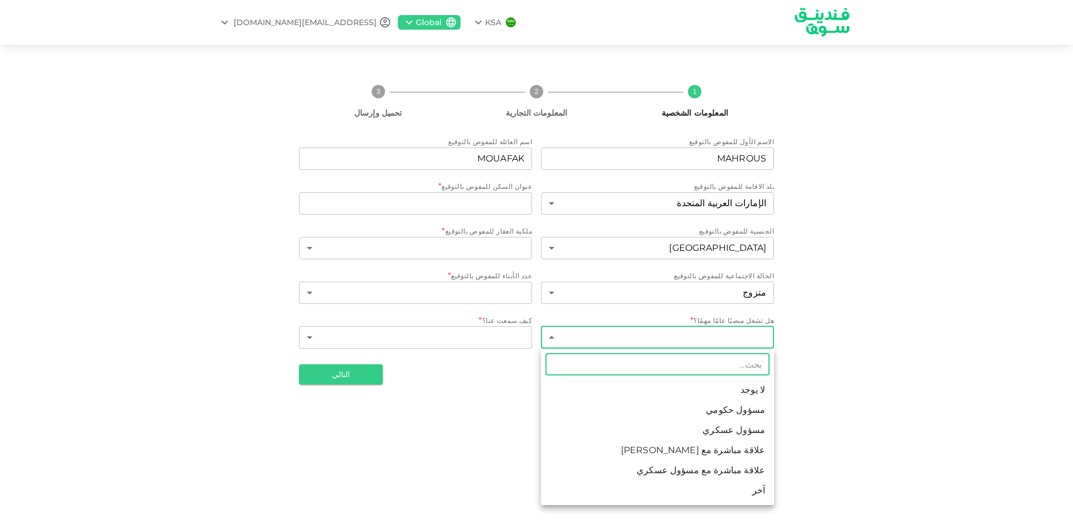
click at [763, 335] on body "KSA Global [EMAIL_ADDRESS][DOMAIN_NAME] 1 المعلومات الشخصية 2 المعلومات التجاري…" at bounding box center [536, 264] width 1073 height 528
click at [760, 394] on li "لا يوجد" at bounding box center [657, 390] width 233 height 20
type input "1"
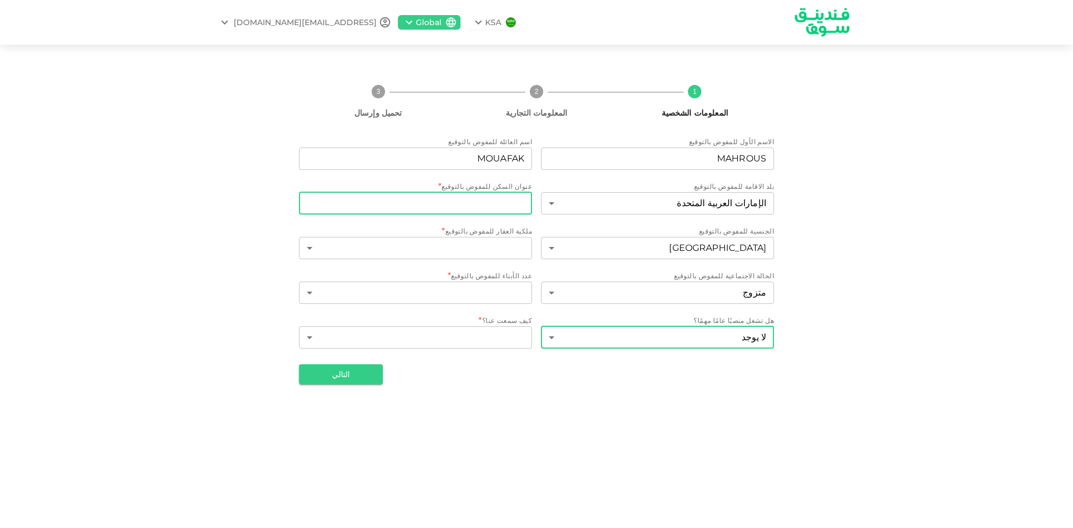
click at [521, 206] on input "عنوان السكن للمفوض بالتوقيع" at bounding box center [415, 203] width 233 height 22
type input "ي"
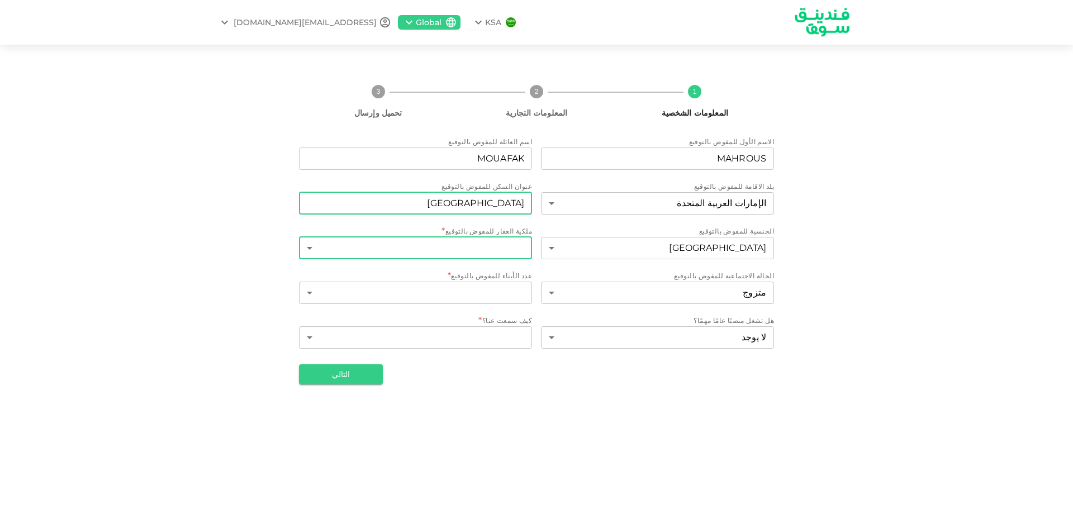
type input "[GEOGRAPHIC_DATA]"
click at [517, 249] on body "KSA Global [EMAIL_ADDRESS][DOMAIN_NAME] 1 المعلومات الشخصية 2 المعلومات التجاري…" at bounding box center [536, 264] width 1073 height 528
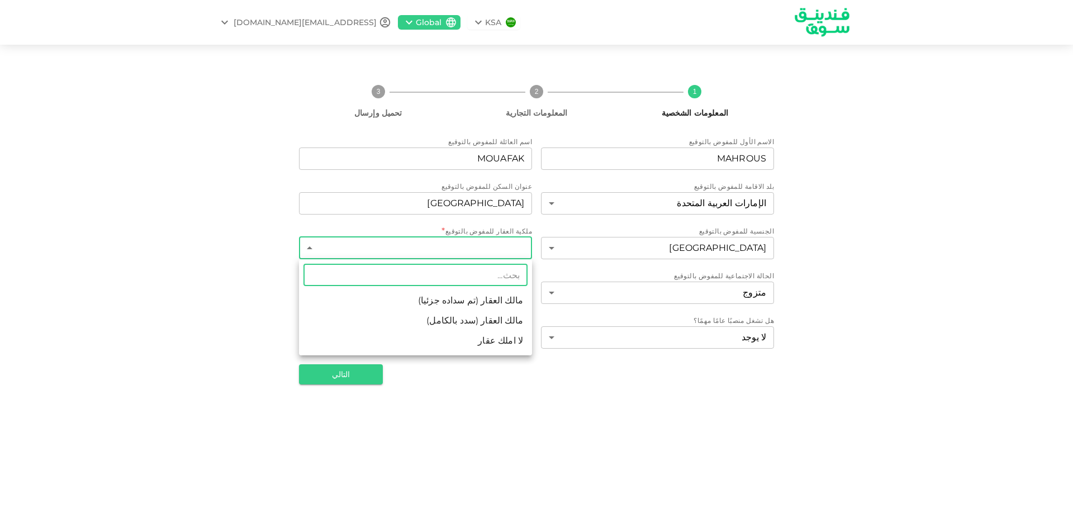
click at [520, 343] on li "لا املك عقار" at bounding box center [415, 341] width 233 height 20
type input "3"
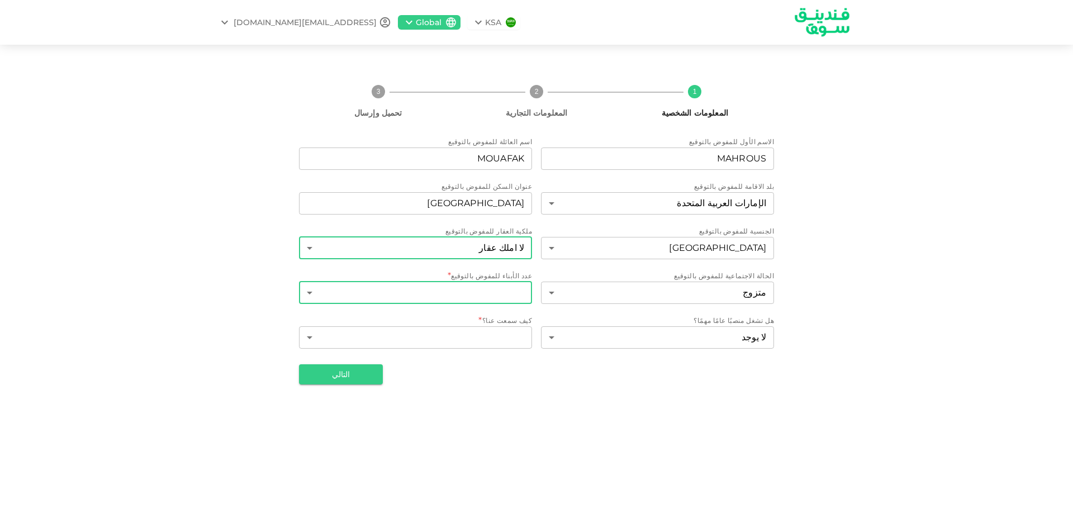
click at [506, 292] on body "KSA Global [EMAIL_ADDRESS][DOMAIN_NAME] 1 المعلومات الشخصية 2 المعلومات التجاري…" at bounding box center [536, 264] width 1073 height 528
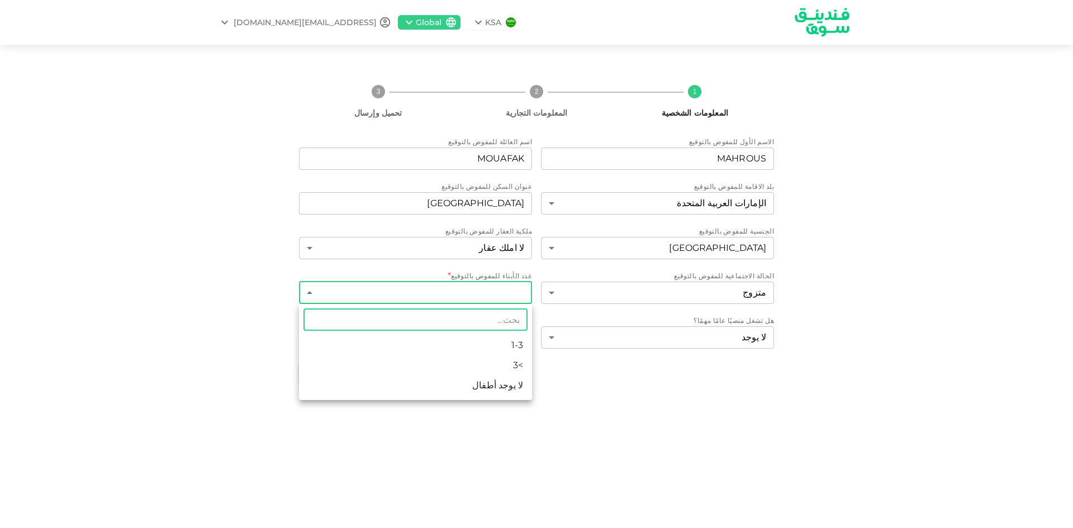
click at [521, 345] on li "1-3" at bounding box center [415, 345] width 233 height 20
type input "1"
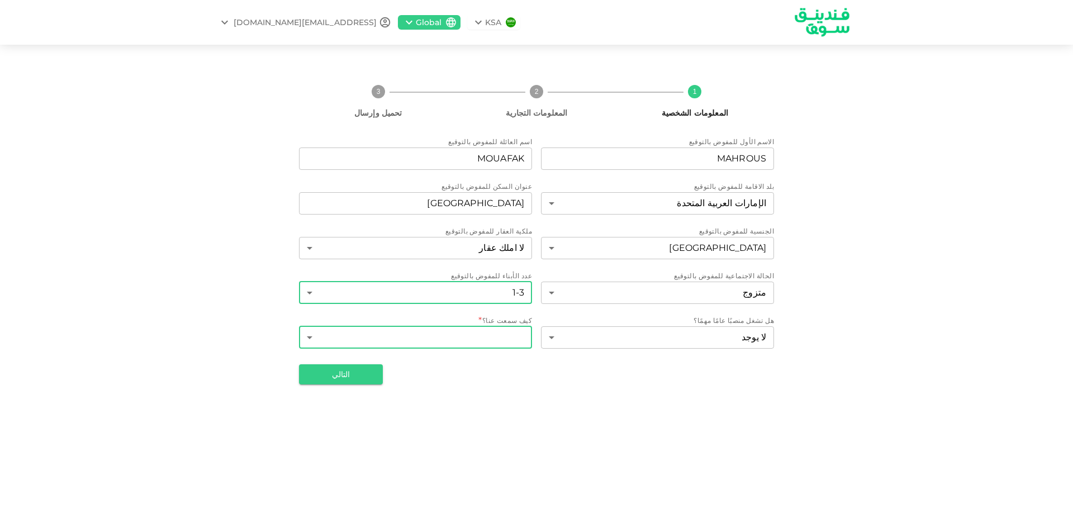
click at [510, 334] on body "KSA Global [EMAIL_ADDRESS][DOMAIN_NAME] 1 المعلومات الشخصية 2 المعلومات التجاري…" at bounding box center [536, 264] width 1073 height 528
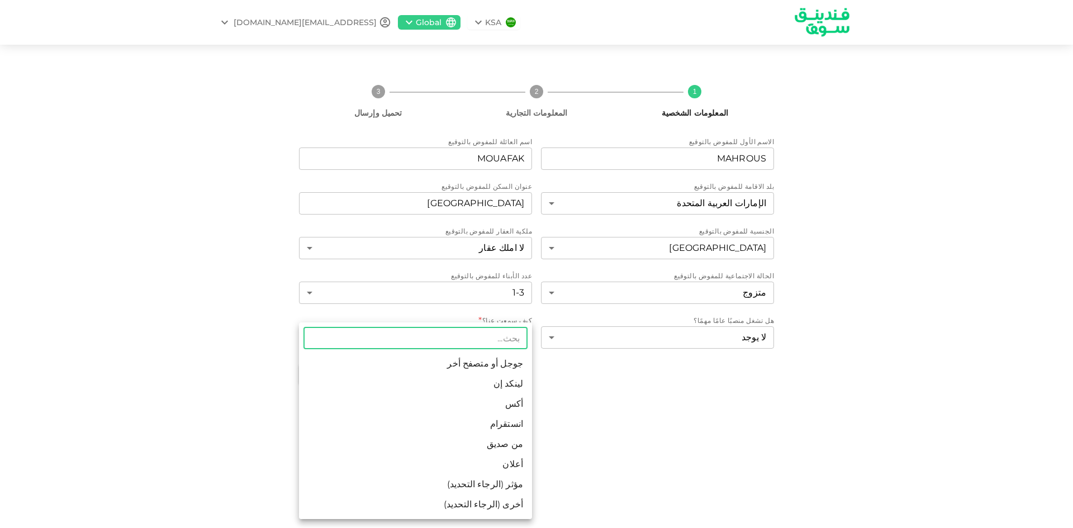
click at [509, 361] on li "جوجل أو متصفح أخر" at bounding box center [415, 364] width 233 height 20
type input "1"
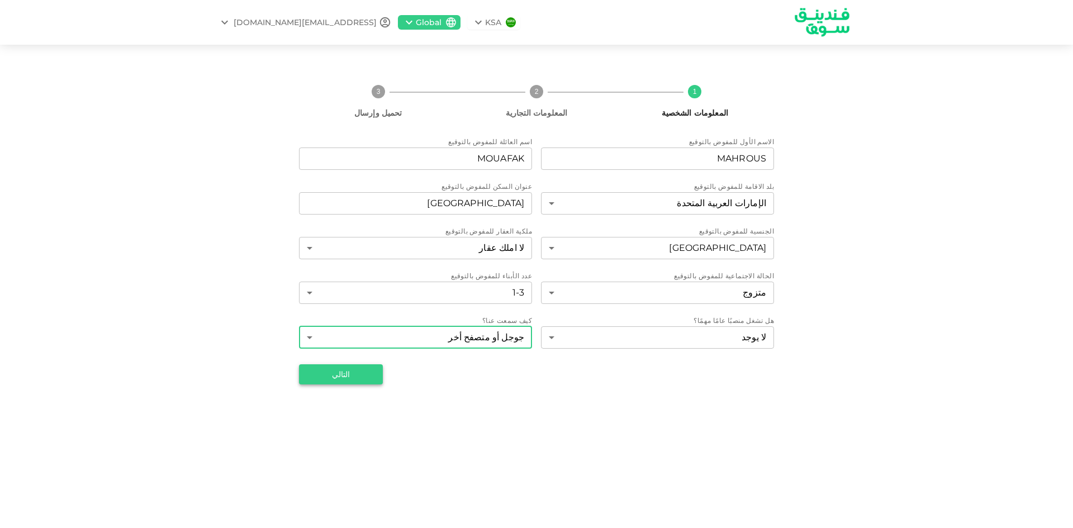
click at [352, 376] on button "التالي" at bounding box center [341, 374] width 84 height 20
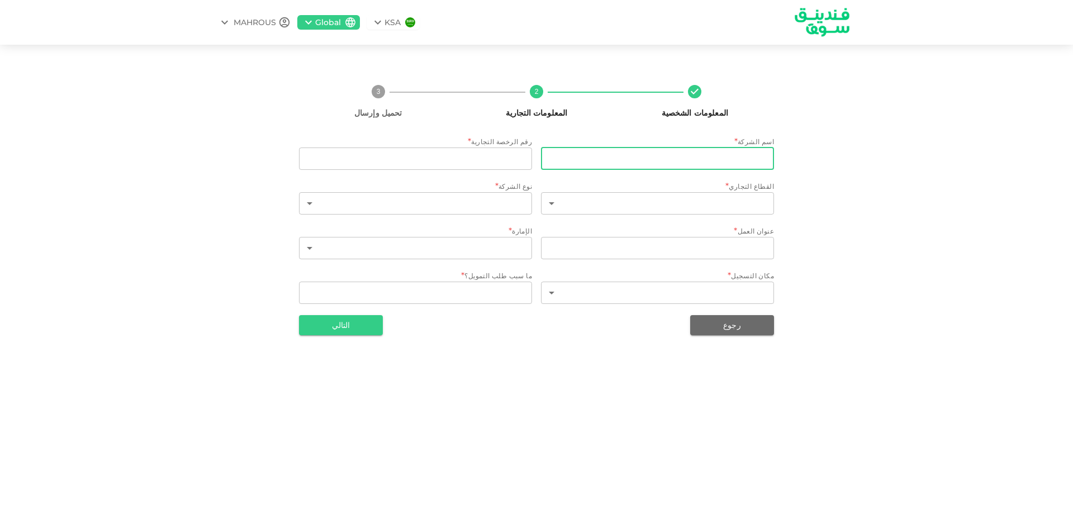
click at [757, 159] on input "businessName" at bounding box center [657, 159] width 233 height 22
type input "LE CHEF"
click at [485, 159] on input "tradeLicenseNumber" at bounding box center [415, 159] width 233 height 22
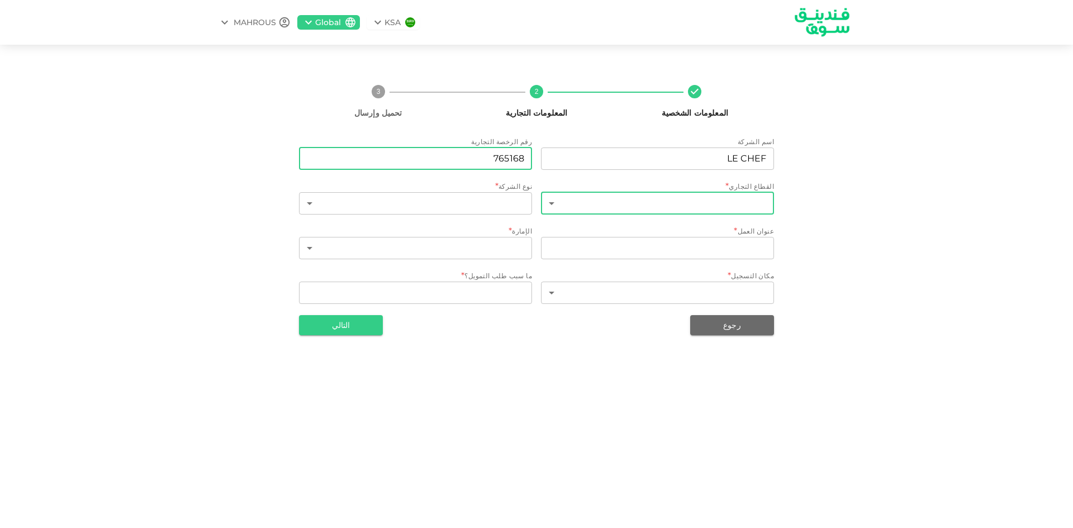
type input "765168"
click at [706, 198] on body "KSA Global MAHROUS المعلومات الشخصية 2 المعلومات التجارية 3 تحميل وإرسال اسم ال…" at bounding box center [536, 264] width 1073 height 528
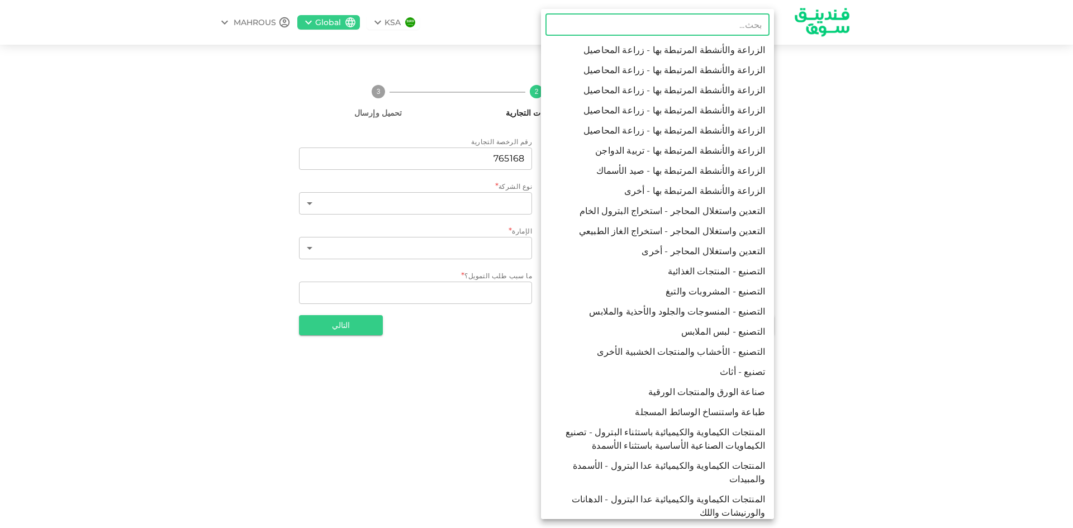
click at [733, 30] on input "text" at bounding box center [658, 24] width 224 height 22
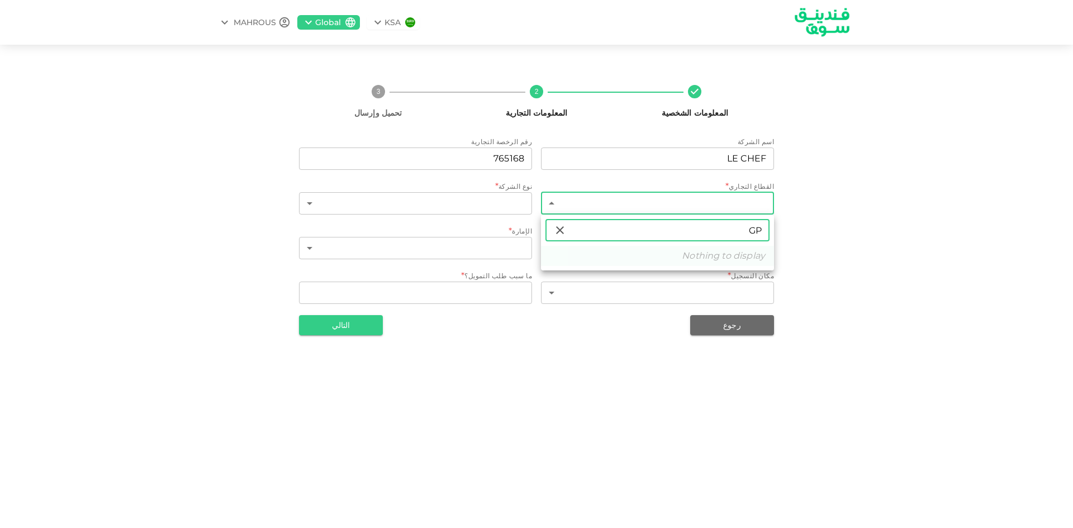
type input "G"
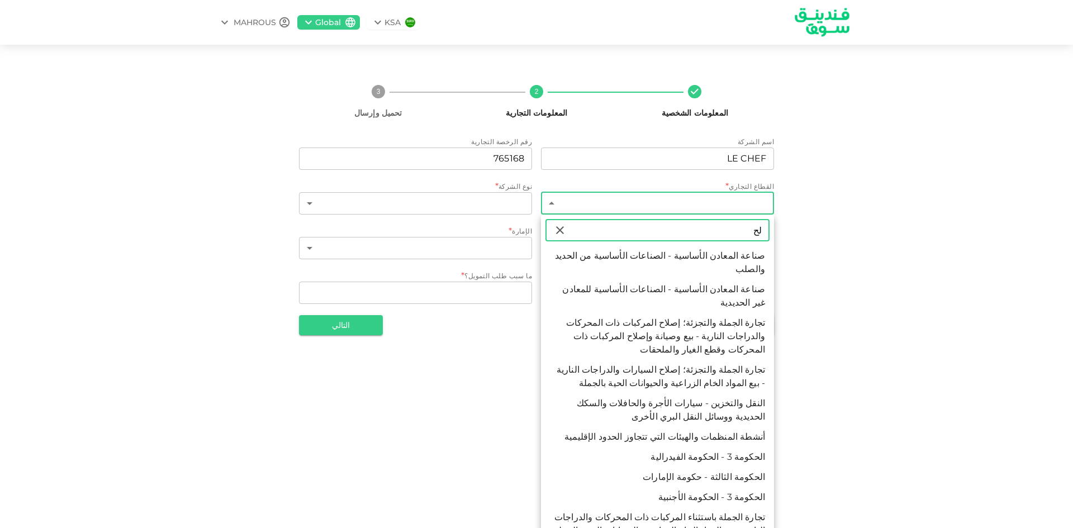
type input "ل"
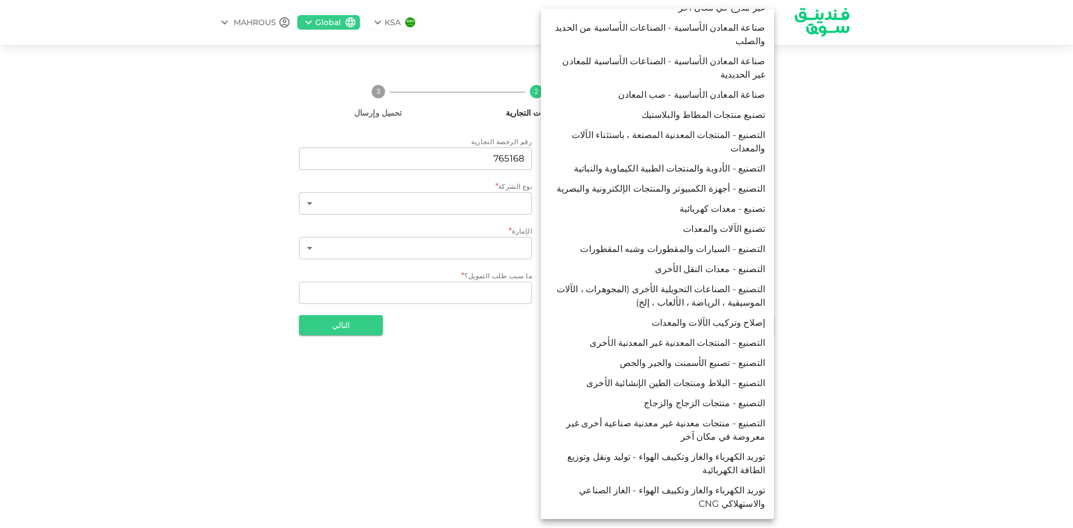
scroll to position [727, 0]
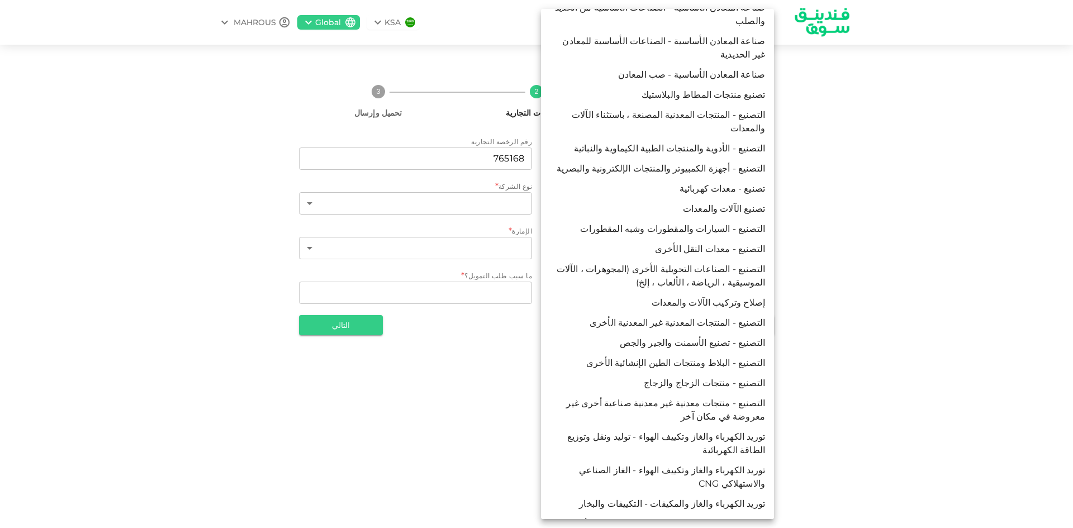
click at [740, 373] on li "التصنيع - منتجات الزجاج والزجاج" at bounding box center [657, 383] width 233 height 20
type input "45"
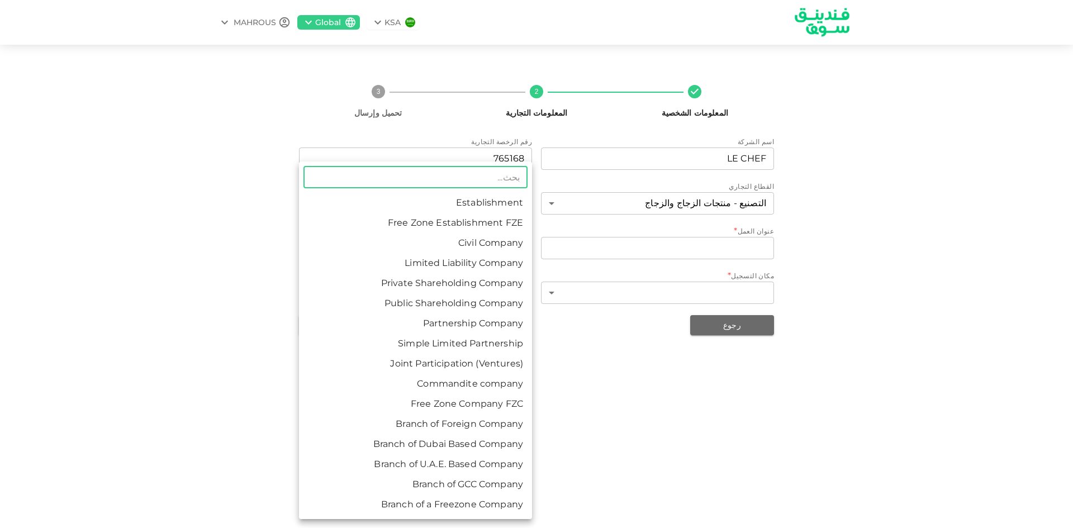
click at [462, 206] on body "KSA Global MAHROUS المعلومات الشخصية 2 المعلومات التجارية 3 تحميل وإرسال اسم ال…" at bounding box center [536, 264] width 1073 height 528
click at [471, 267] on li "Limited Liability Company" at bounding box center [415, 263] width 233 height 20
type input "4"
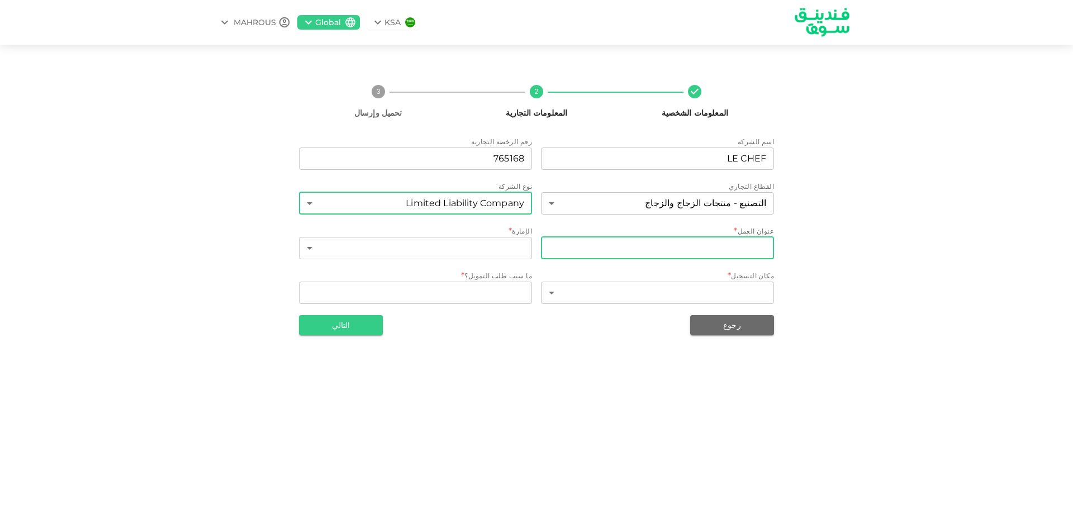
click at [698, 245] on input "businessAddress" at bounding box center [657, 248] width 233 height 22
type input "ي"
type input "[GEOGRAPHIC_DATA]"
click at [925, 135] on div "المعلومات الشخصية 2 المعلومات التجارية 3 تحميل وإرسال اسم الشركة businessName L…" at bounding box center [536, 205] width 1073 height 295
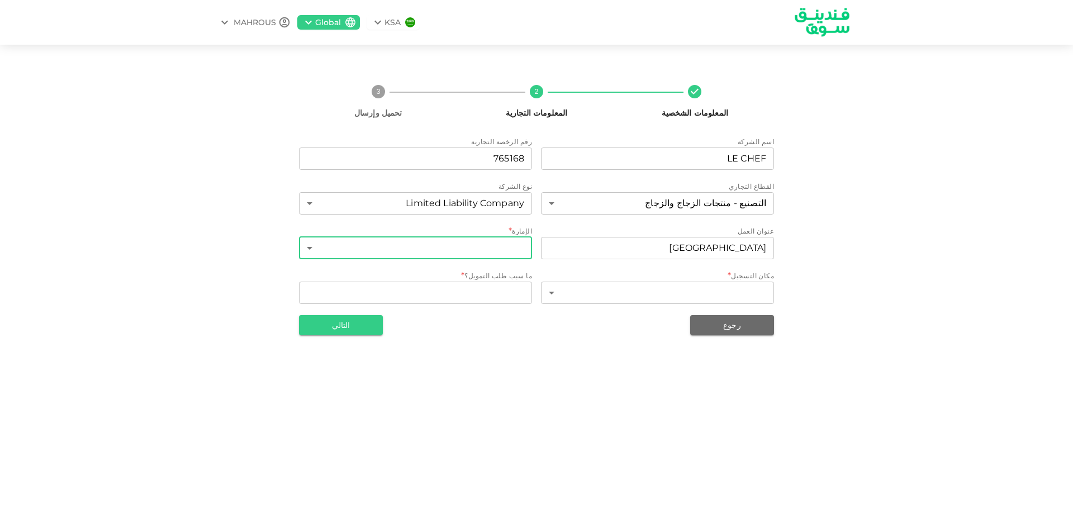
click at [502, 242] on body "KSA Global MAHROUS المعلومات الشخصية 2 المعلومات التجارية 3 تحميل وإرسال اسم ال…" at bounding box center [536, 264] width 1073 height 528
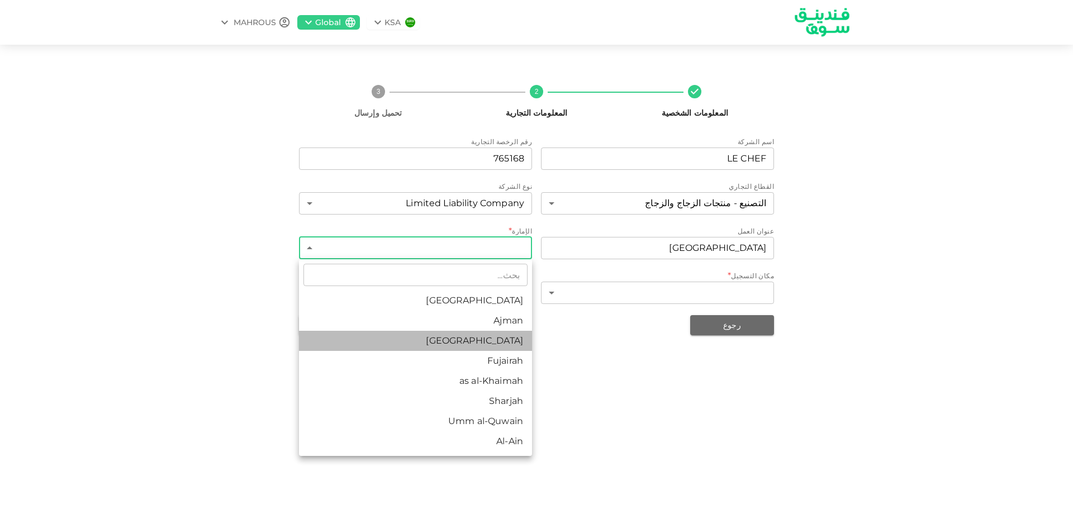
click at [510, 337] on li "[GEOGRAPHIC_DATA]" at bounding box center [415, 341] width 233 height 20
type input "3"
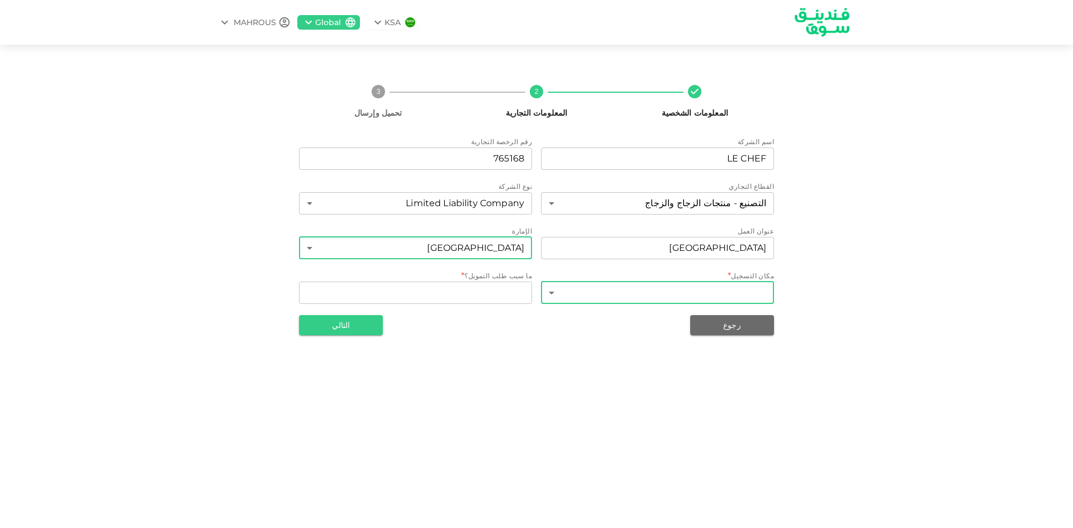
click at [659, 295] on body "KSA Global MAHROUS المعلومات الشخصية 2 المعلومات التجارية 3 تحميل وإرسال اسم ال…" at bounding box center [536, 264] width 1073 height 528
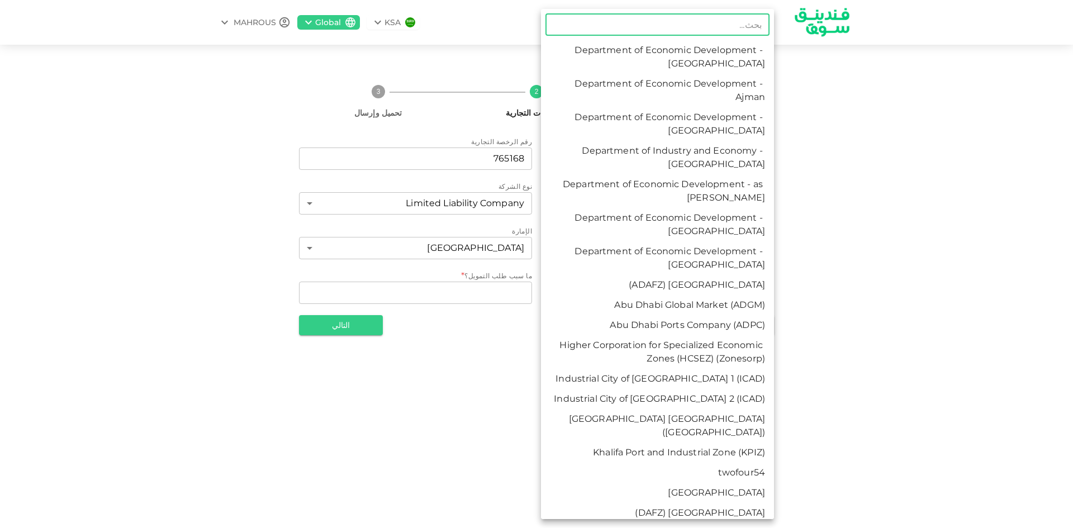
click at [1017, 287] on div at bounding box center [536, 264] width 1073 height 528
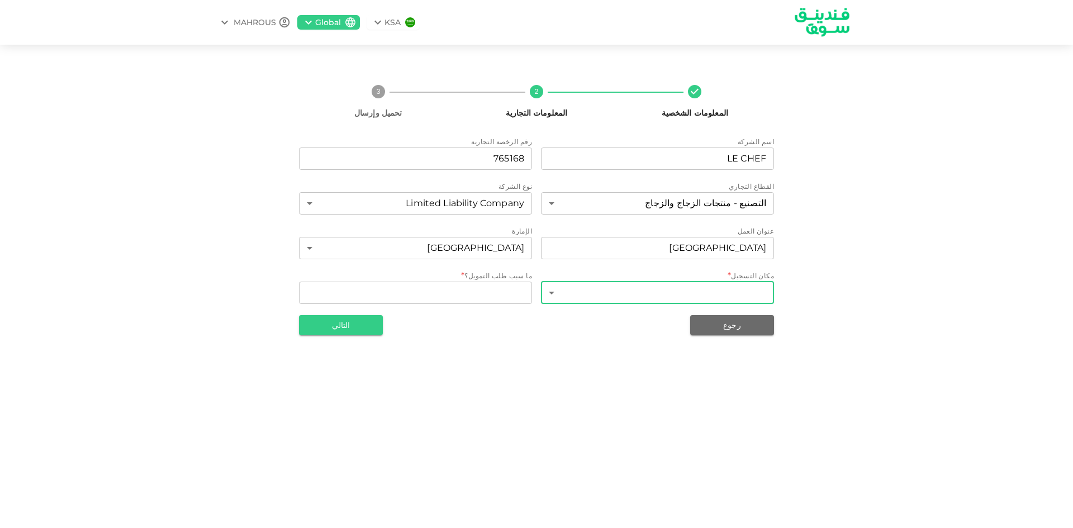
click at [751, 288] on body "KSA Global MAHROUS المعلومات الشخصية 2 المعلومات التجارية 3 تحميل وإرسال اسم ال…" at bounding box center [536, 264] width 1073 height 528
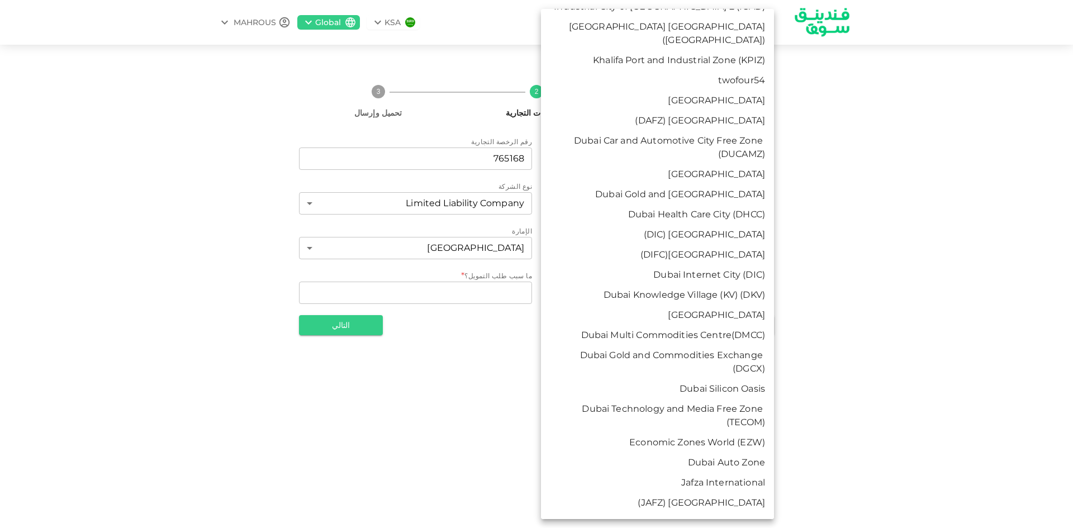
scroll to position [391, 0]
click at [757, 267] on li "Dubai Internet City (DIC)" at bounding box center [657, 276] width 233 height 20
type input "25"
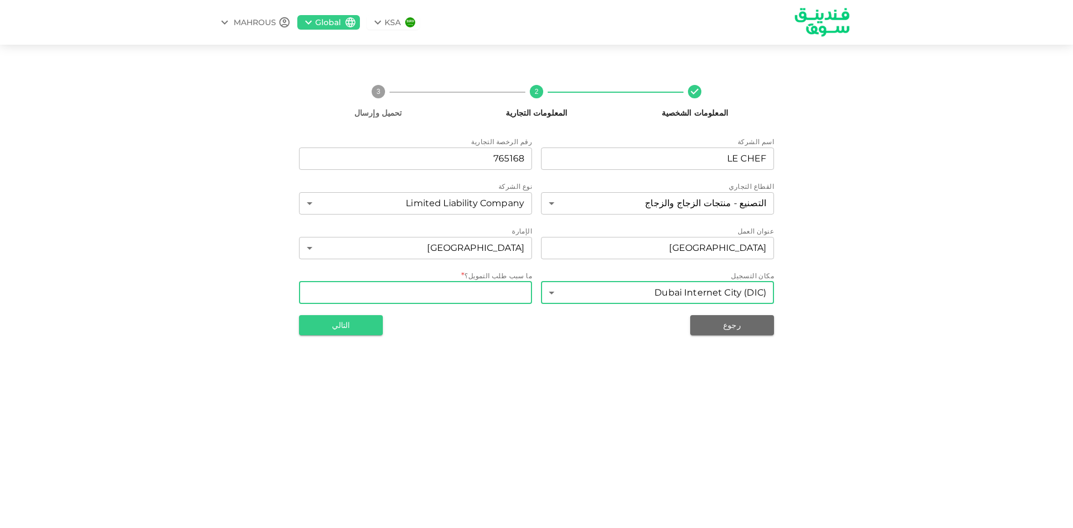
click at [519, 294] on textarea "WhatDoYouNeedFundsFor" at bounding box center [415, 292] width 217 height 13
paste textarea "Expanding the company"
type textarea "Expanding the company"
click at [329, 326] on button "التالي" at bounding box center [341, 325] width 84 height 20
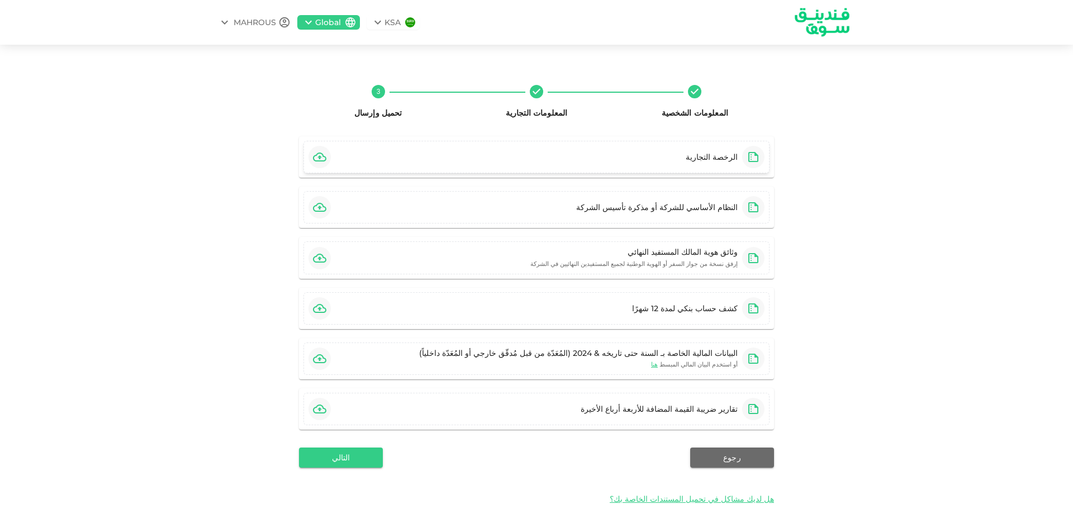
click at [326, 158] on icon "button" at bounding box center [319, 156] width 13 height 13
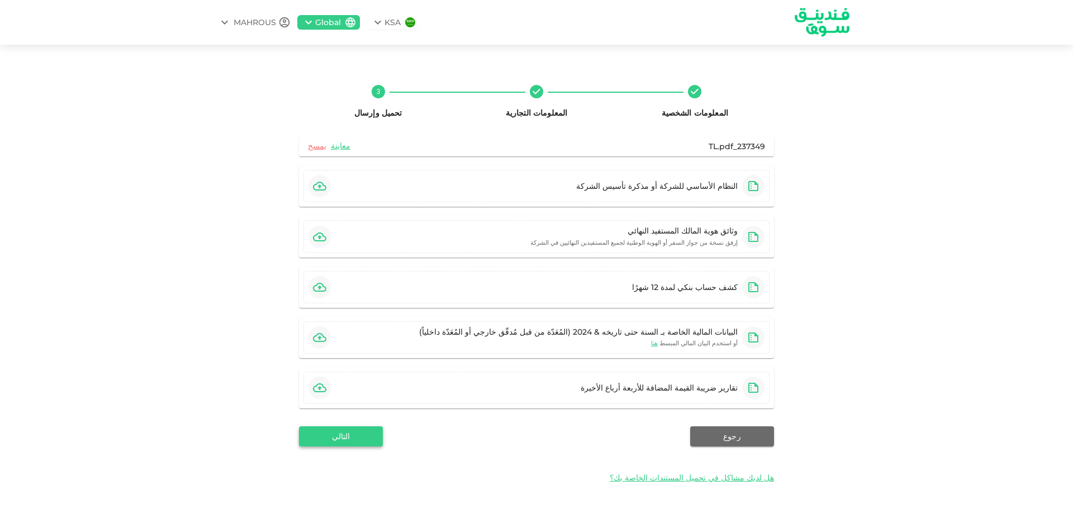
click at [367, 439] on button "التالي" at bounding box center [341, 437] width 84 height 20
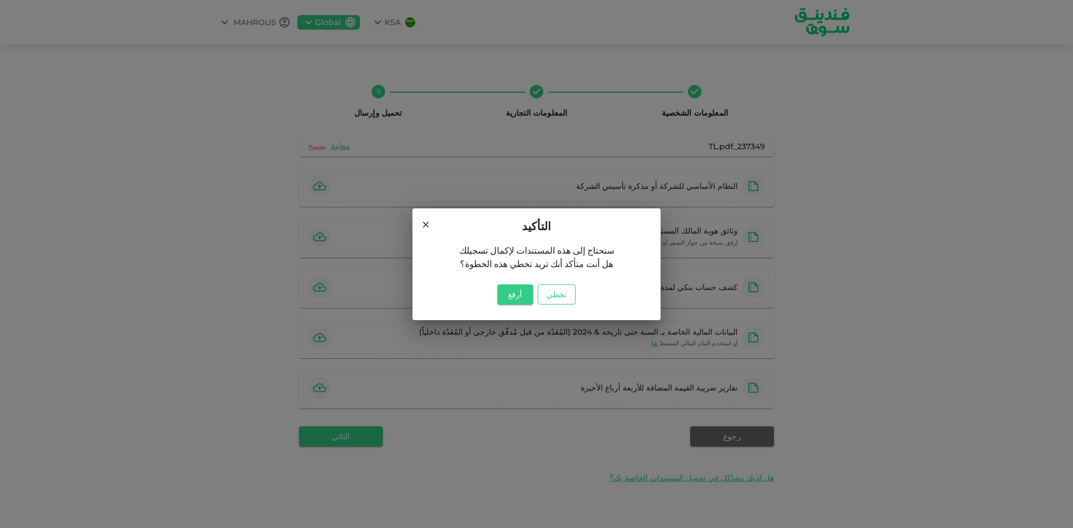
click at [557, 290] on button "تخطي" at bounding box center [557, 295] width 38 height 20
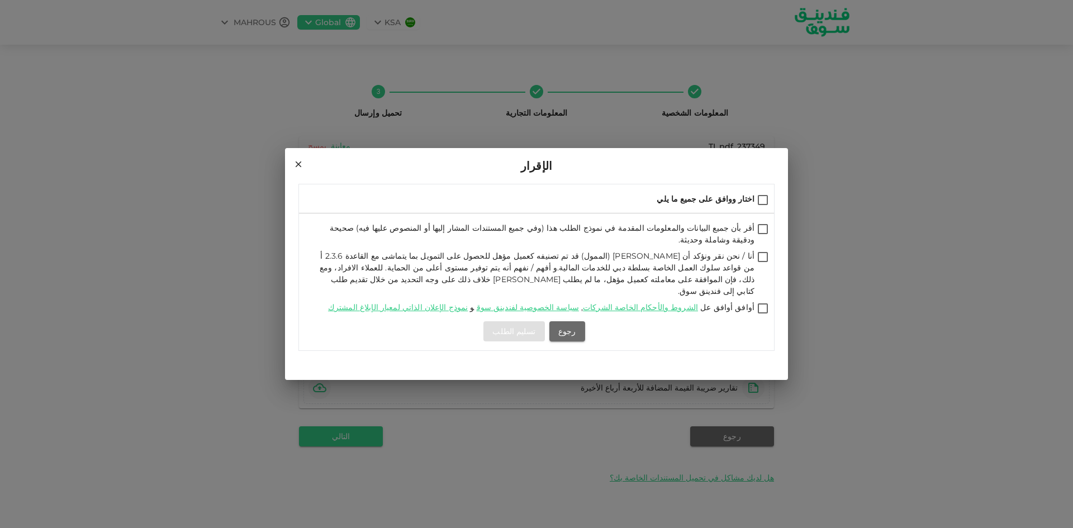
click at [763, 238] on input "أقر بأن جميع البيانات والمعلومات المقدمة في نموذج الطلب هذا (وفي جميع المستندات…" at bounding box center [763, 229] width 17 height 15
checkbox input "true"
click at [764, 261] on input "أنا / نحن نقر ونؤكد أن [PERSON_NAME] (الممول) قد تم تصنيفه كعميل مؤهل للحصول عل…" at bounding box center [763, 257] width 17 height 15
checkbox input "true"
click at [759, 302] on input "أوافق أوافق عل الشروط والأحكام الخاصة الشركات , سياسة الخصوصية لفندينق سوق و نم…" at bounding box center [763, 309] width 17 height 15
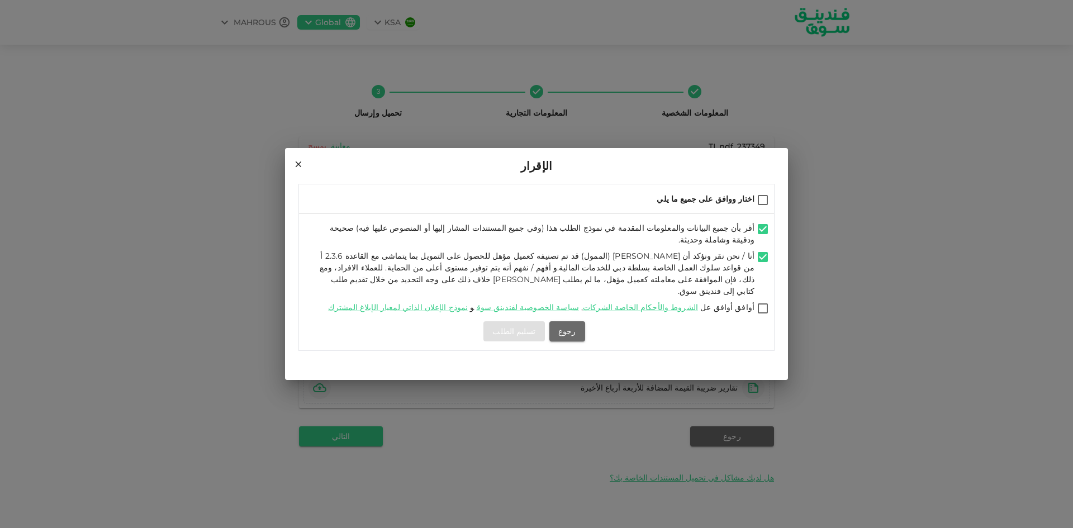
checkbox input "true"
click at [515, 324] on button "تسليم الطلب" at bounding box center [514, 331] width 61 height 20
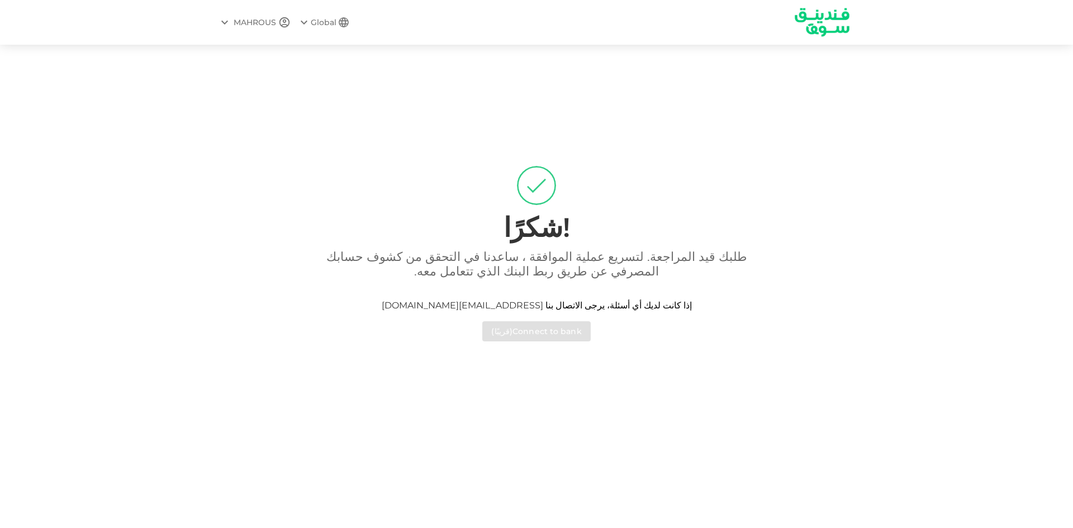
click at [508, 305] on link "[EMAIL_ADDRESS][DOMAIN_NAME]" at bounding box center [463, 305] width 162 height 11
